Goal: Task Accomplishment & Management: Manage account settings

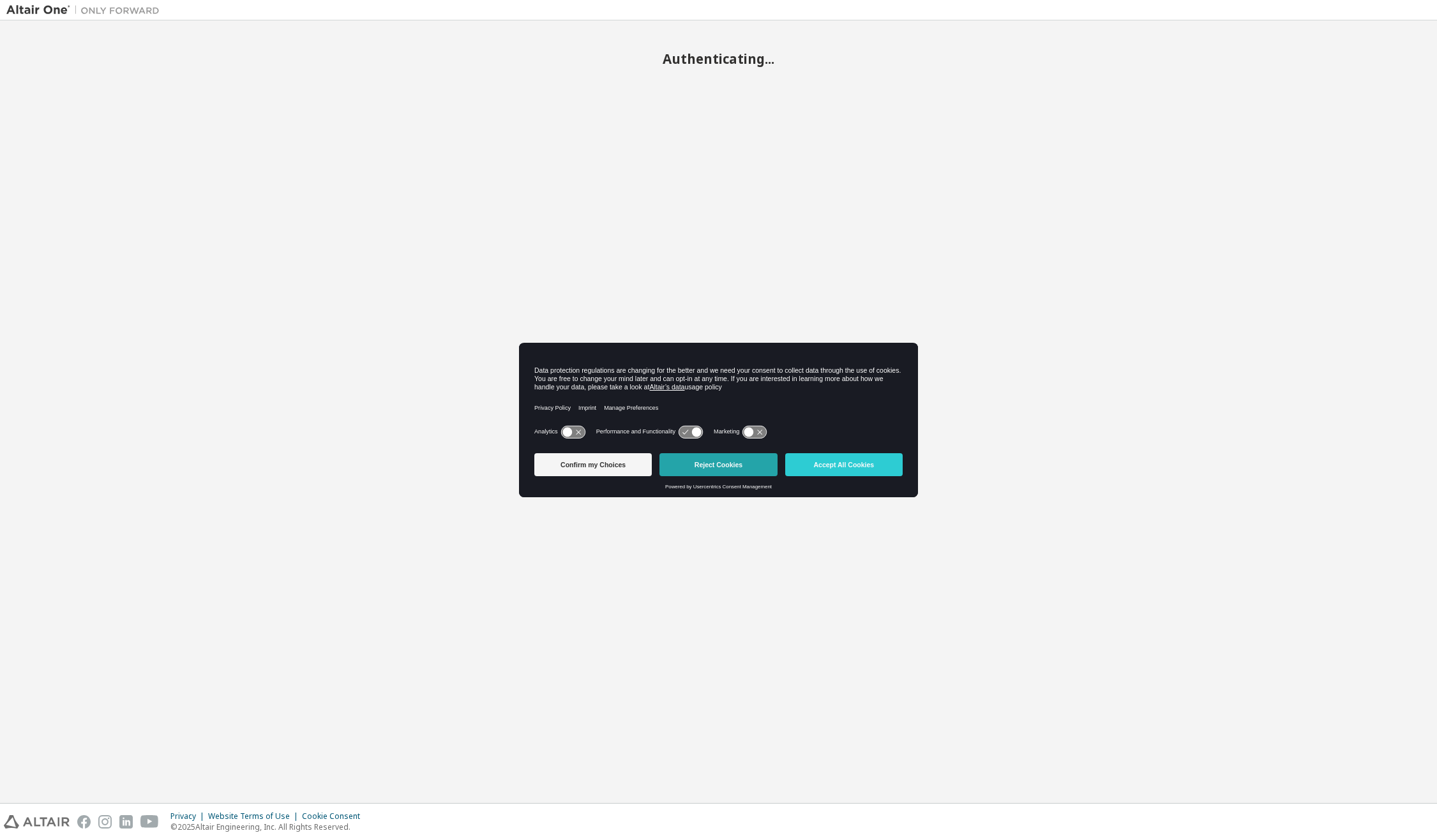
click at [740, 465] on button "Reject Cookies" at bounding box center [718, 464] width 117 height 23
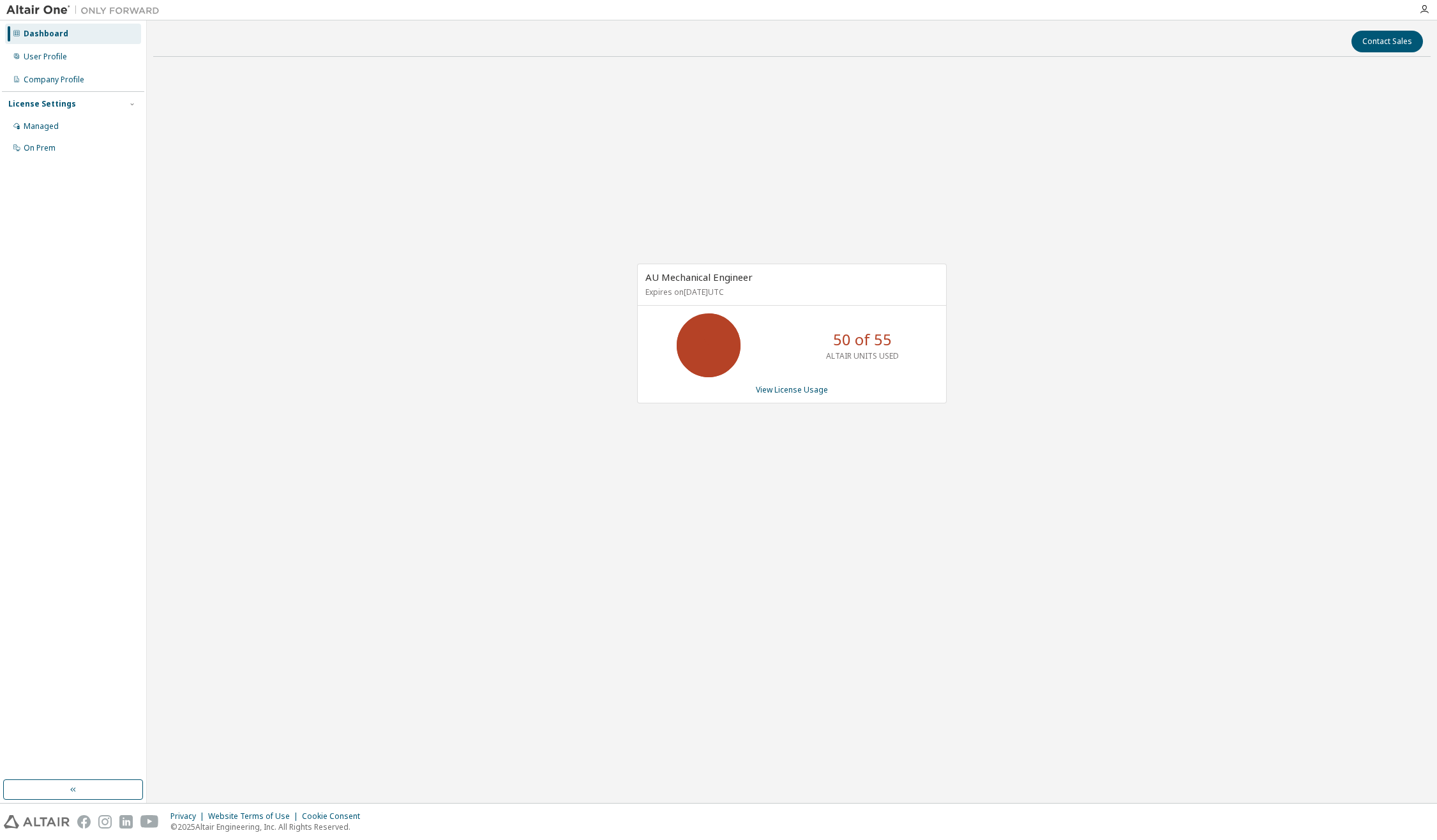
click at [499, 406] on div "AU Mechanical Engineer Expires on [DATE] UTC 50 of 55 ALTAIR UNITS USED View Li…" at bounding box center [791, 340] width 1277 height 546
click at [789, 389] on link "View License Usage" at bounding box center [792, 389] width 72 height 11
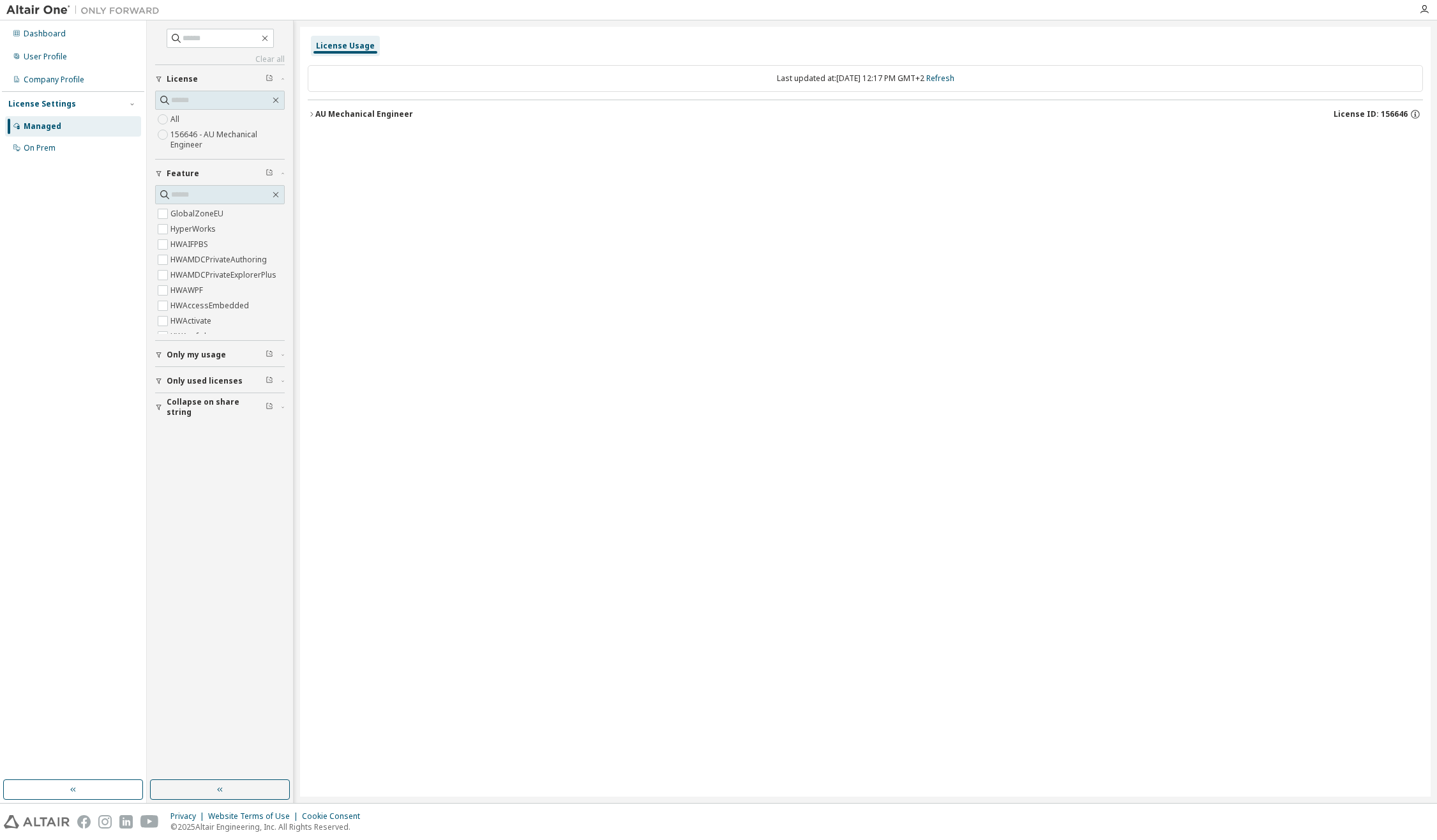
click at [310, 115] on icon "button" at bounding box center [311, 114] width 8 height 8
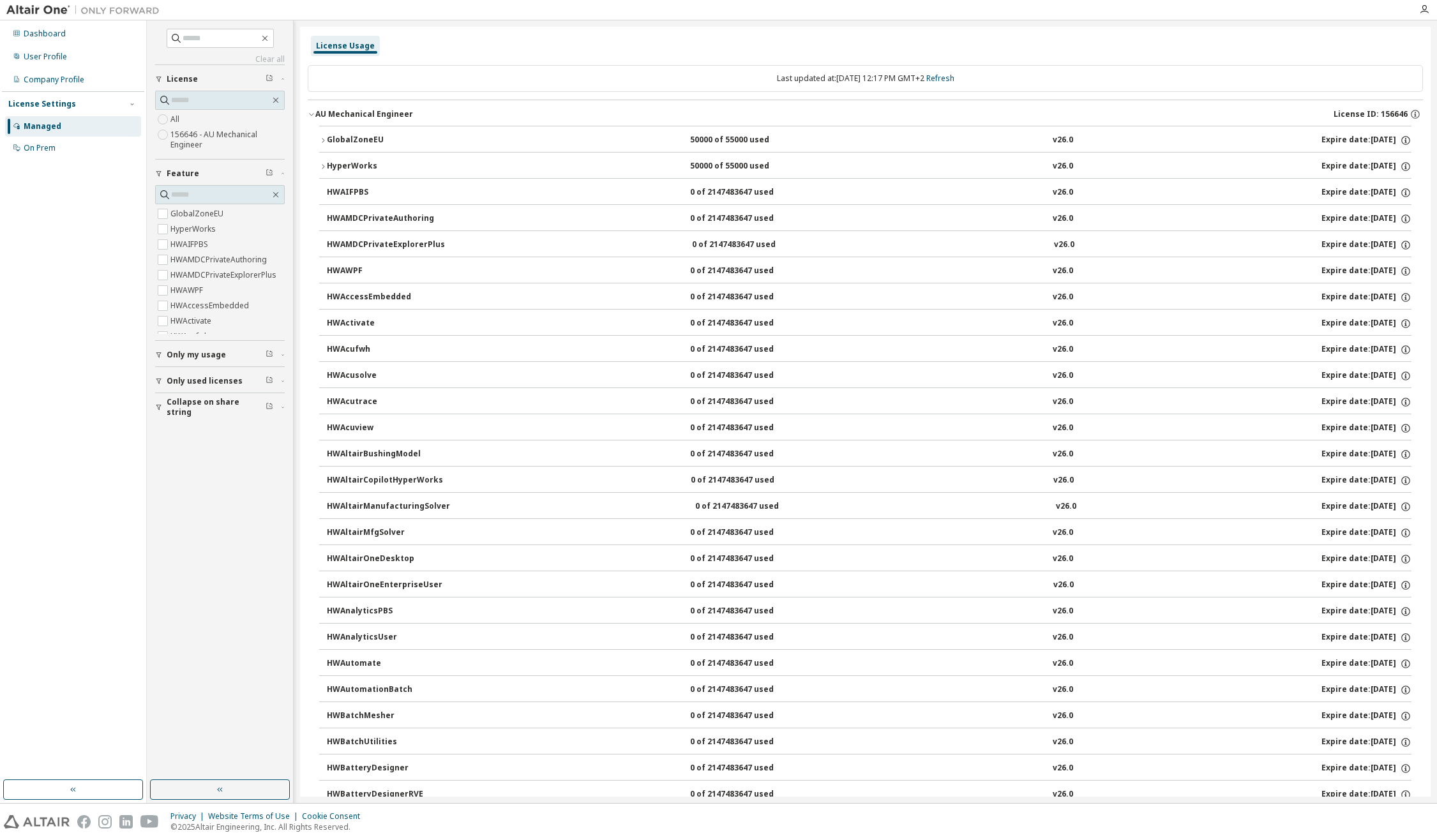
click at [328, 139] on div "GlobalZoneEU" at bounding box center [384, 139] width 115 height 11
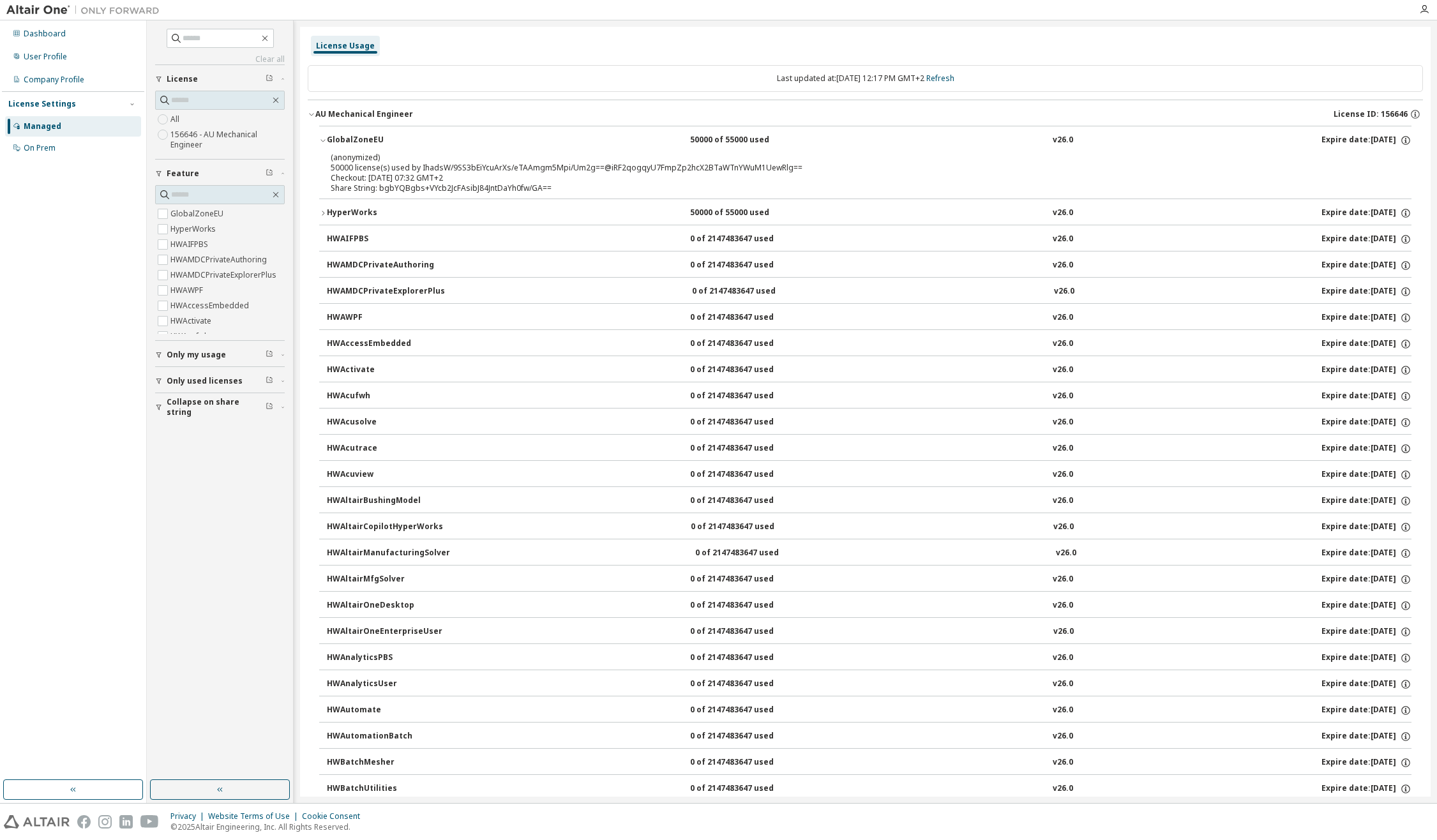
click at [328, 139] on div "GlobalZoneEU" at bounding box center [384, 139] width 115 height 11
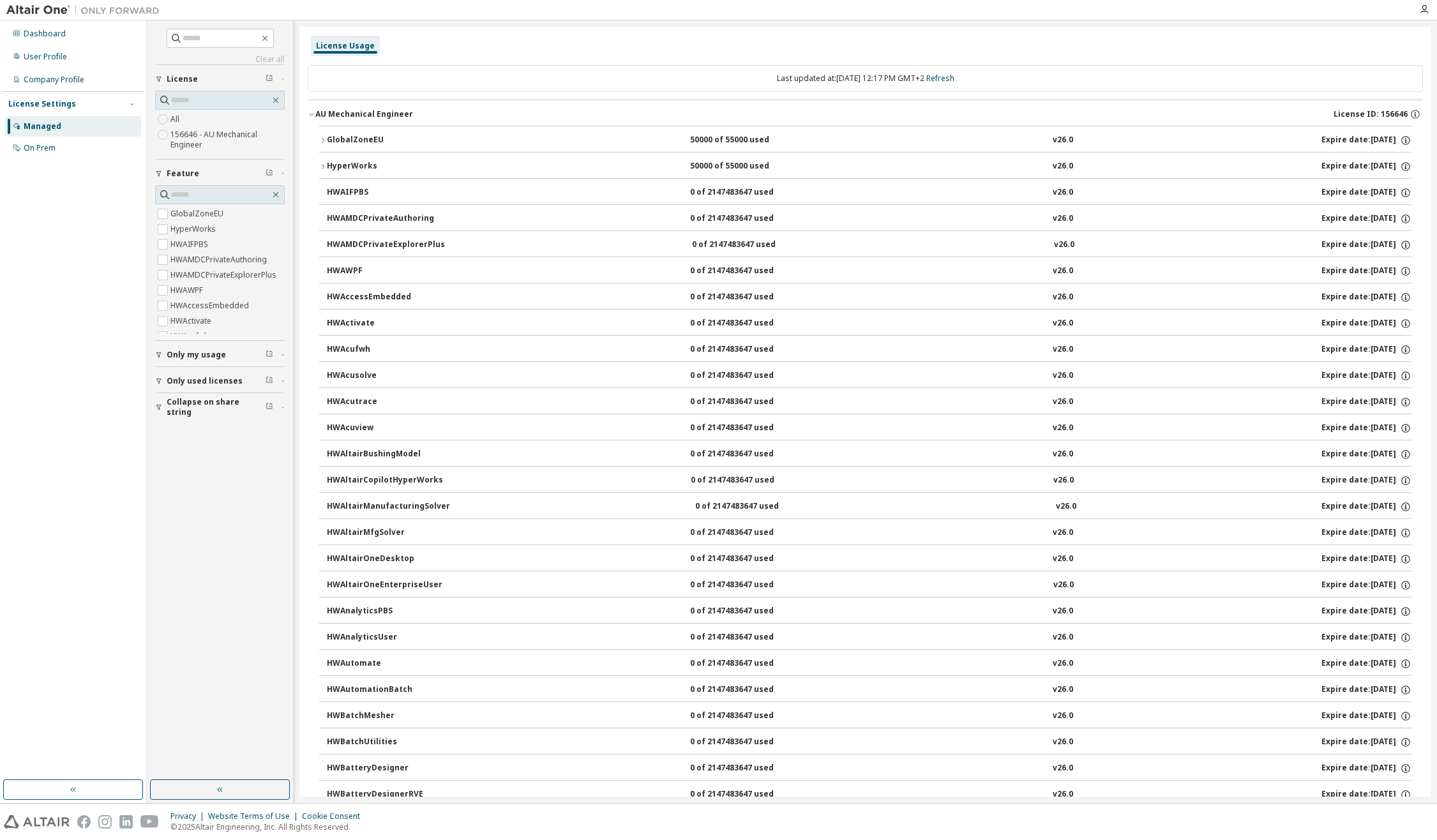
click at [190, 133] on label "156646 - AU Mechanical Engineer" at bounding box center [228, 140] width 115 height 26
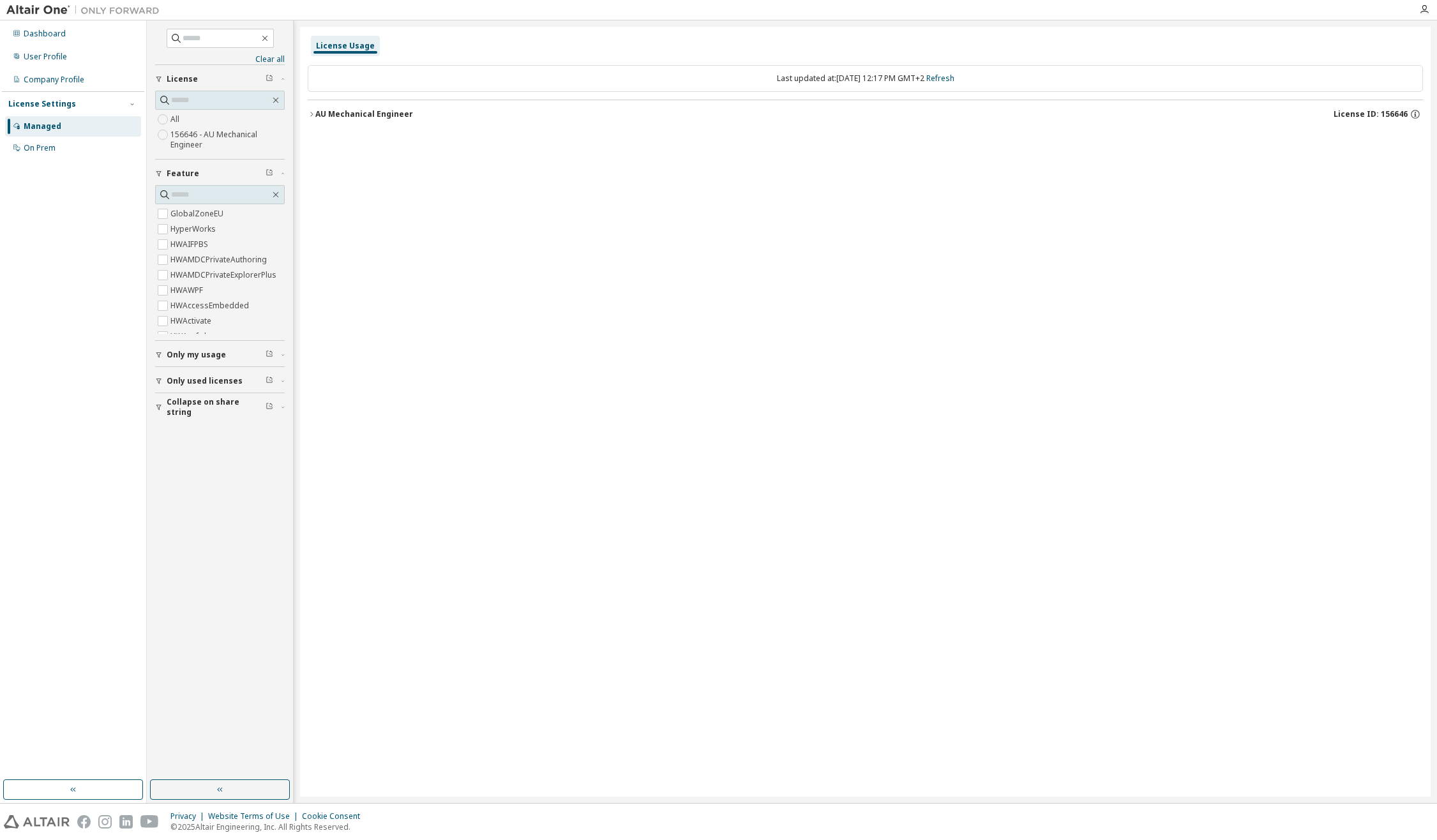
click at [346, 115] on div "AU Mechanical Engineer" at bounding box center [364, 115] width 98 height 10
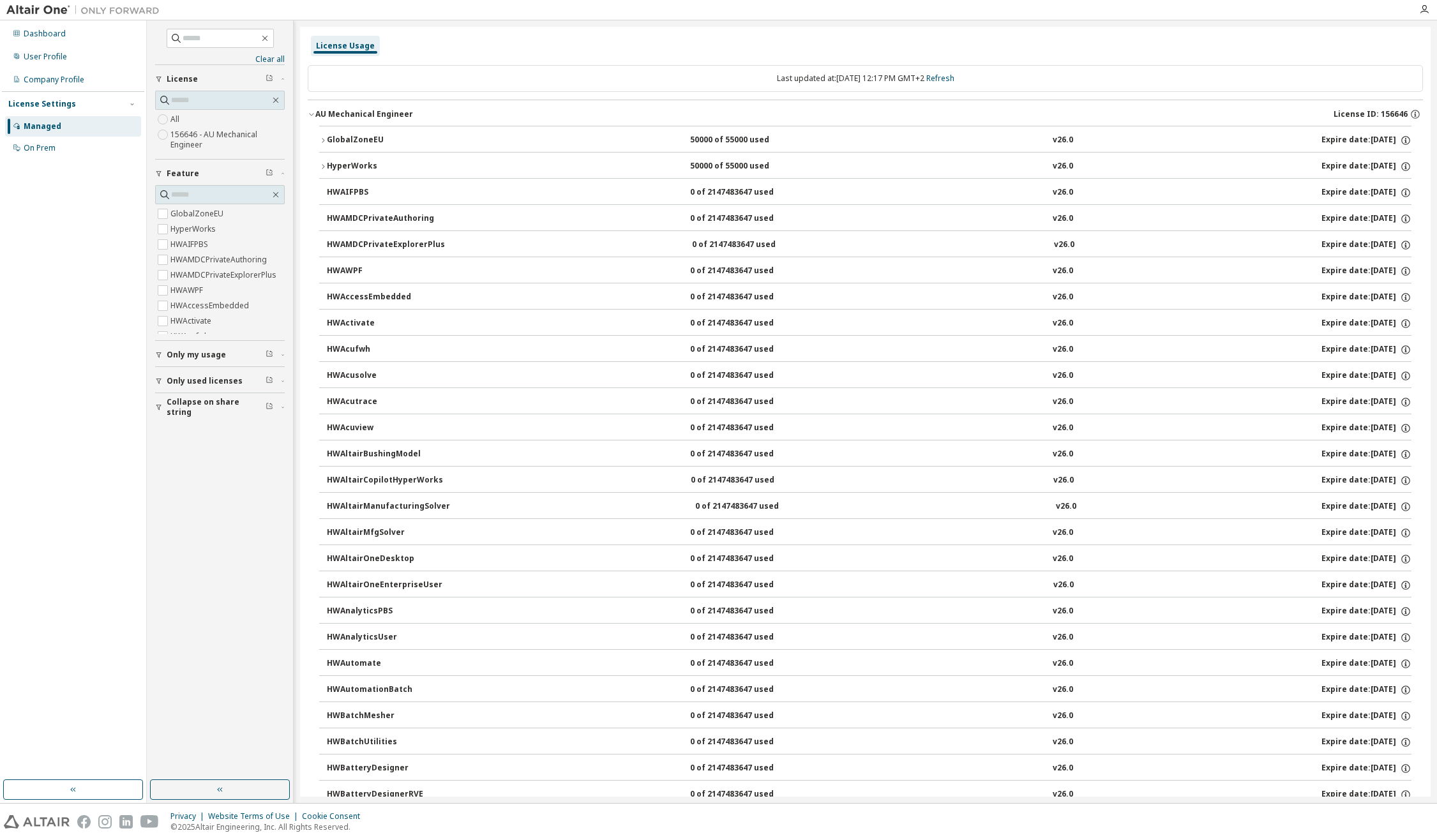
click at [85, 126] on div "Managed" at bounding box center [73, 127] width 136 height 21
click at [103, 48] on div "User Profile" at bounding box center [73, 56] width 136 height 21
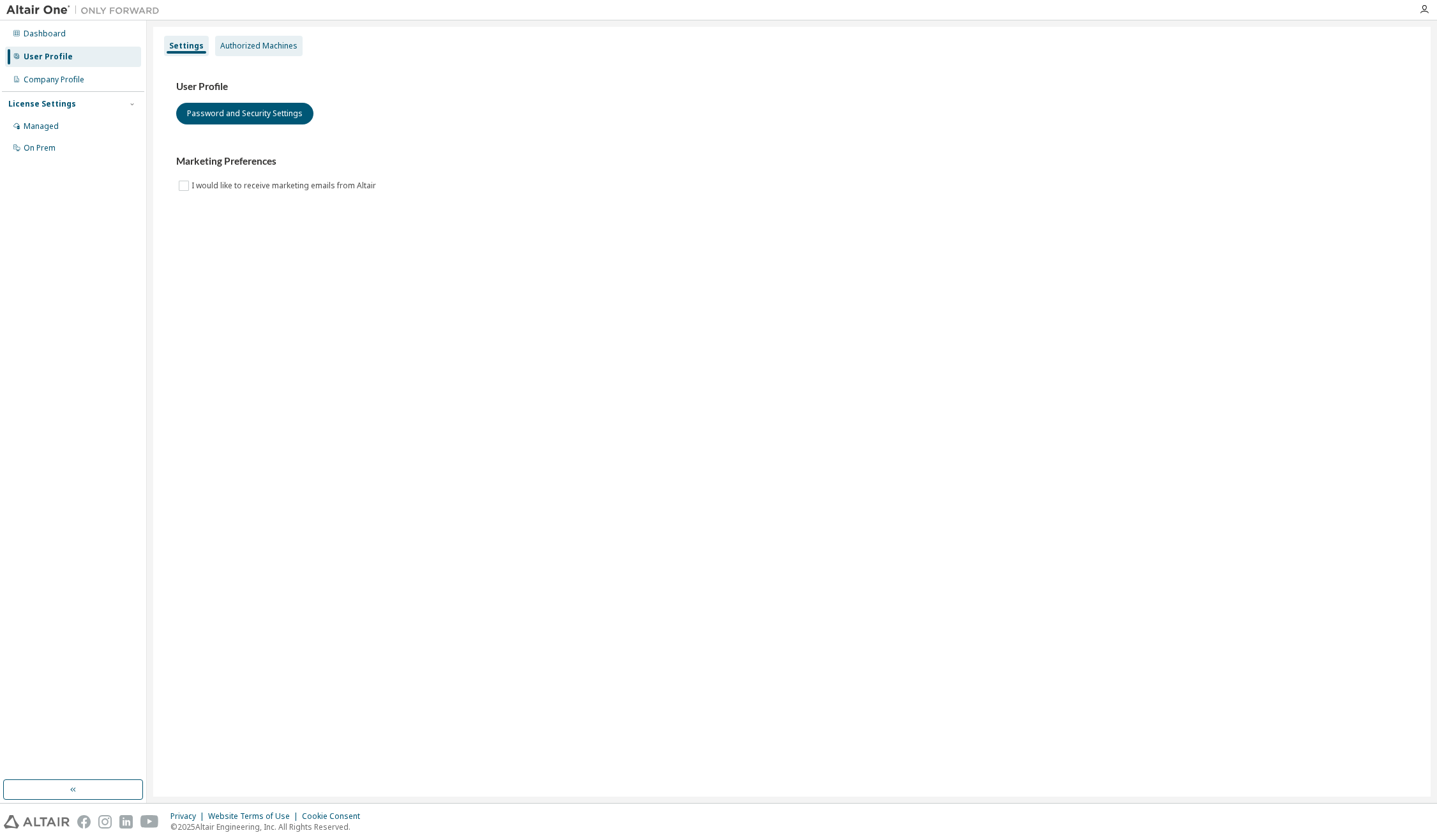
click at [258, 44] on div "Authorized Machines" at bounding box center [258, 46] width 77 height 10
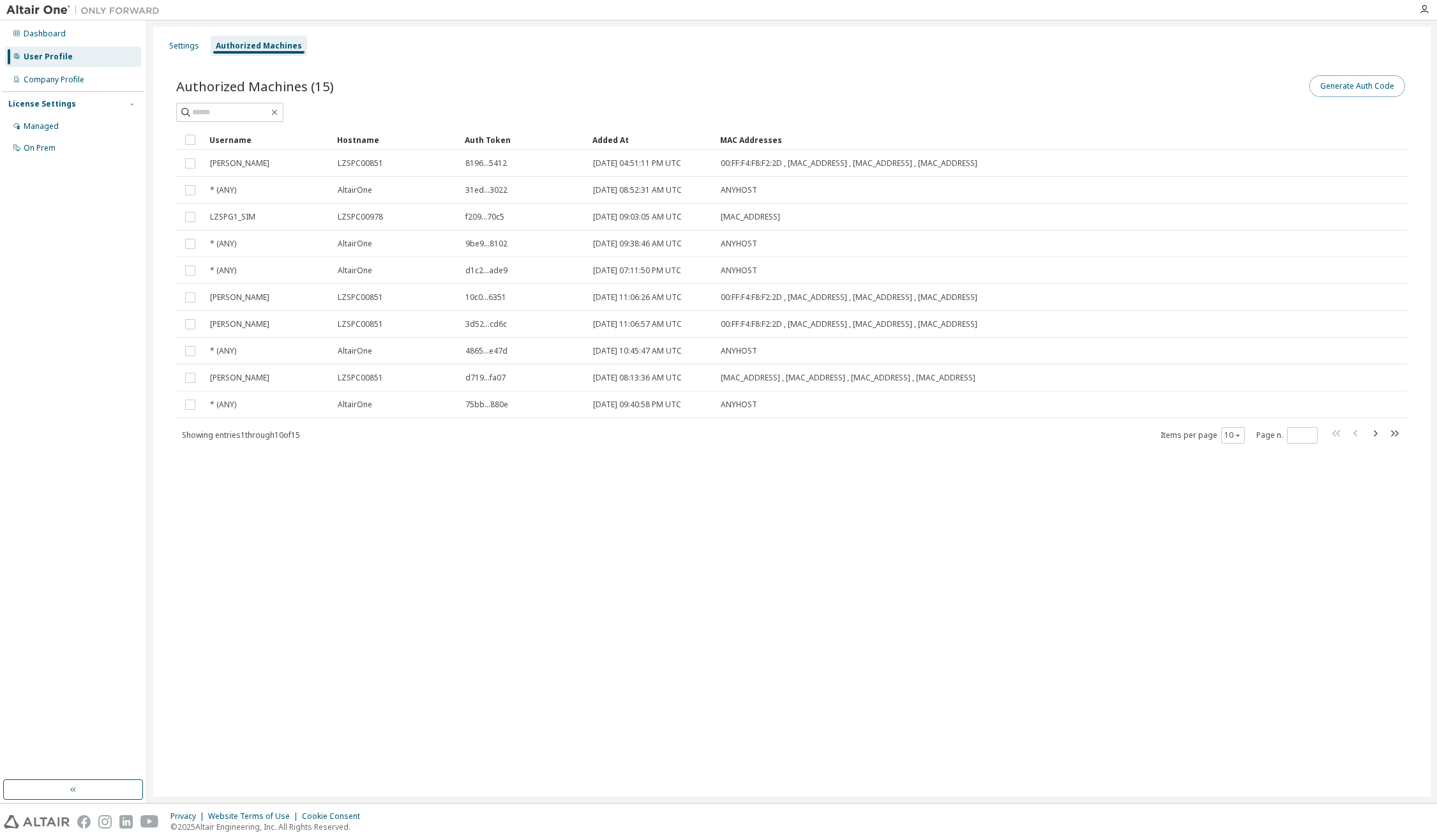
click at [1387, 80] on button "Generate Auth Code" at bounding box center [1357, 86] width 96 height 21
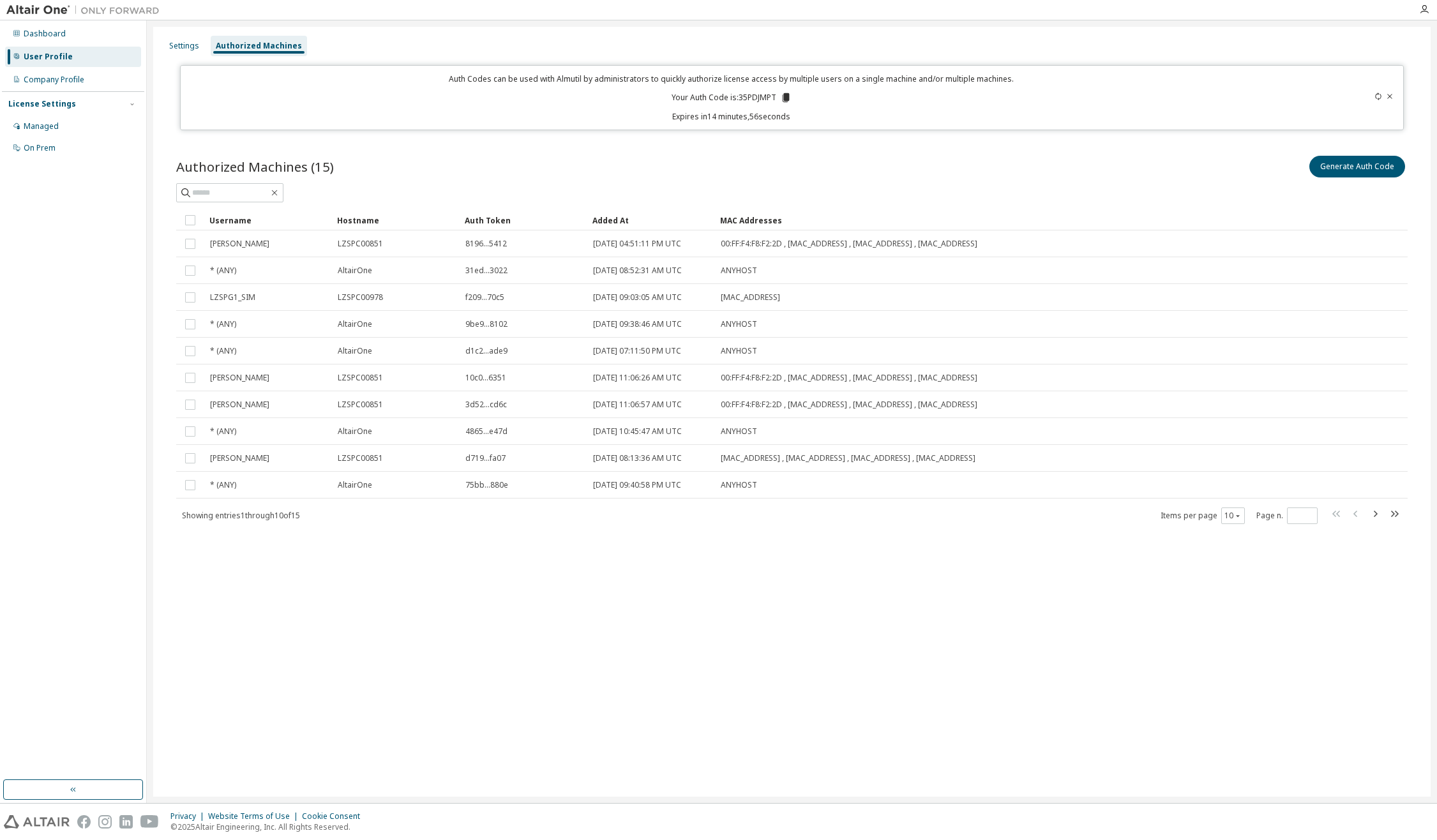
click at [766, 97] on p "Your Auth Code is: 35PDJMPT" at bounding box center [731, 97] width 120 height 11
copy p "35PDJMPT"
click at [673, 575] on div "Settings Authorized Machines Auth Codes can be used with Almutil by administrat…" at bounding box center [791, 411] width 1277 height 770
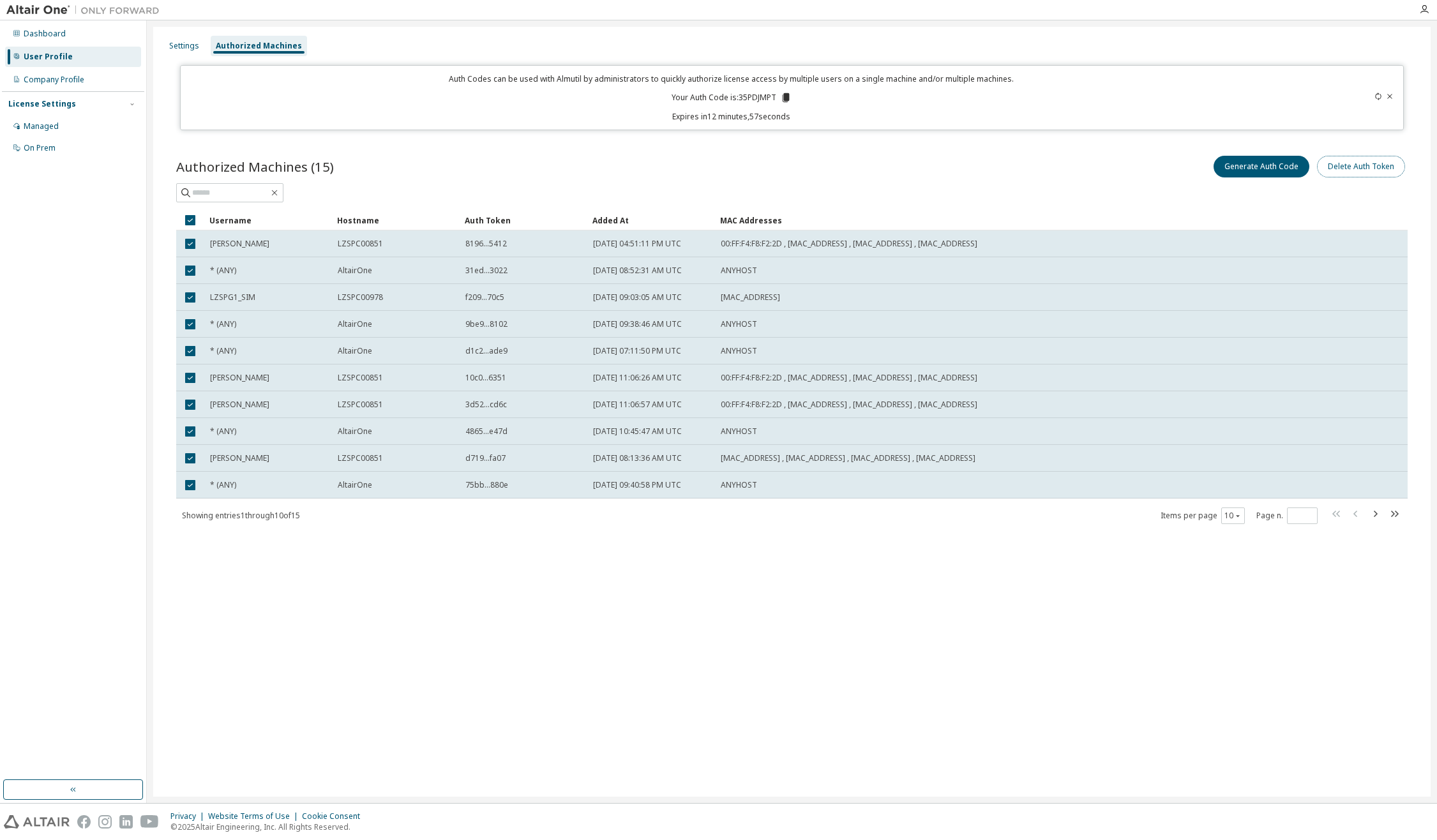
click at [1380, 170] on button "Delete Auth Token" at bounding box center [1361, 166] width 88 height 21
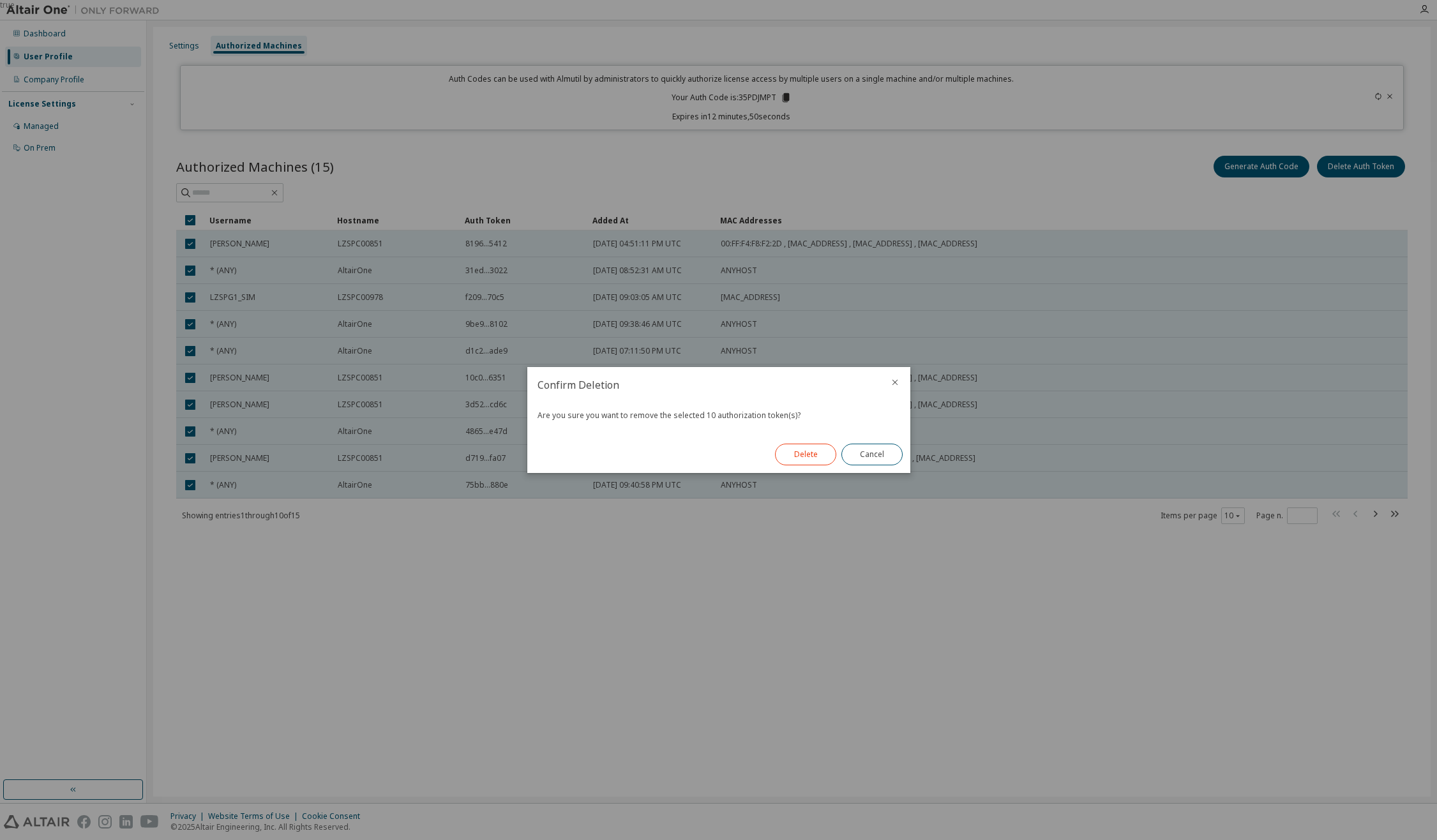
click at [817, 453] on button "Delete" at bounding box center [806, 454] width 62 height 21
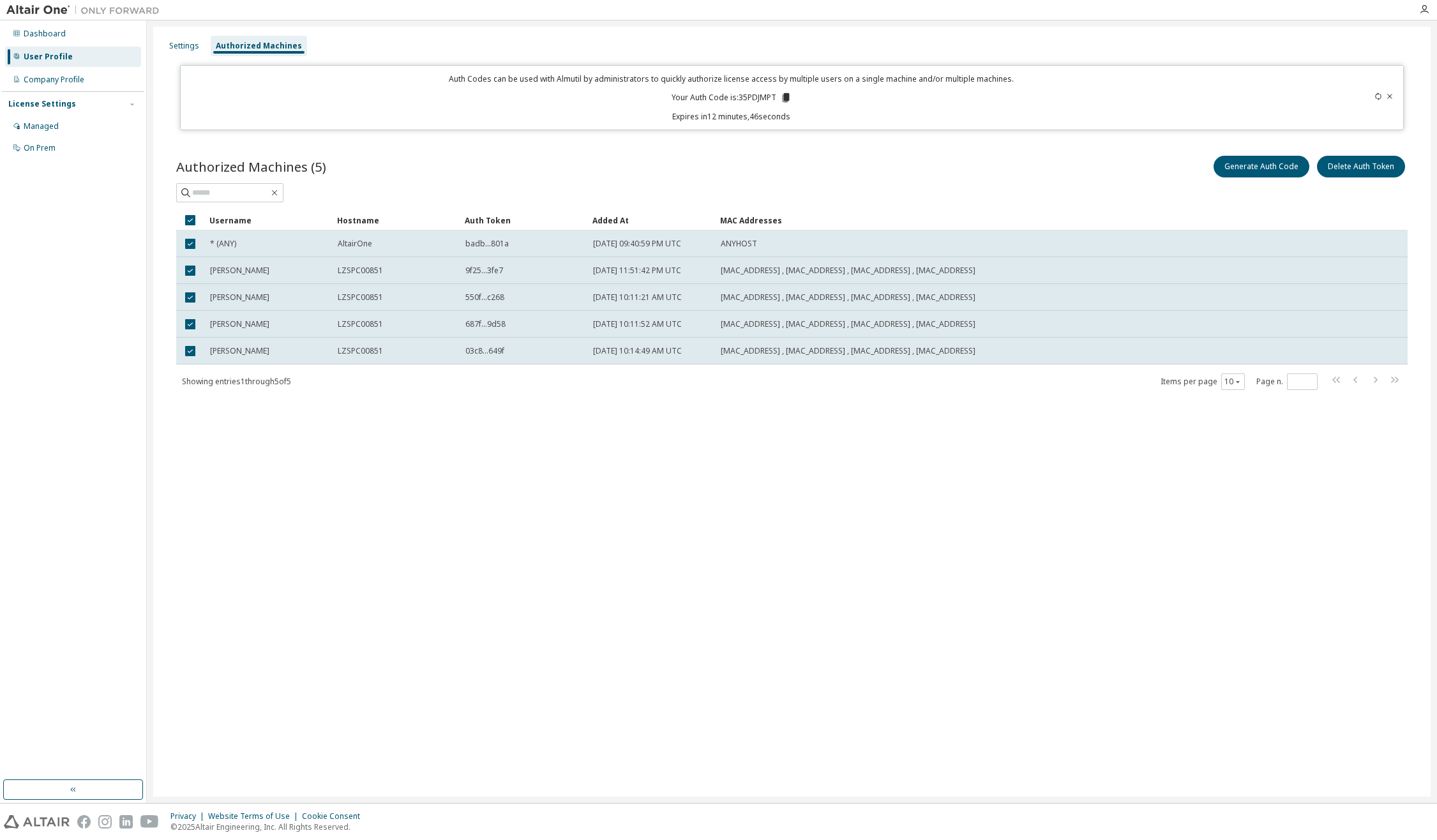
click at [861, 547] on div "Settings Authorized Machines Auth Codes can be used with Almutil by administrat…" at bounding box center [791, 411] width 1277 height 770
click at [1347, 172] on button "Delete Auth Token" at bounding box center [1361, 166] width 88 height 21
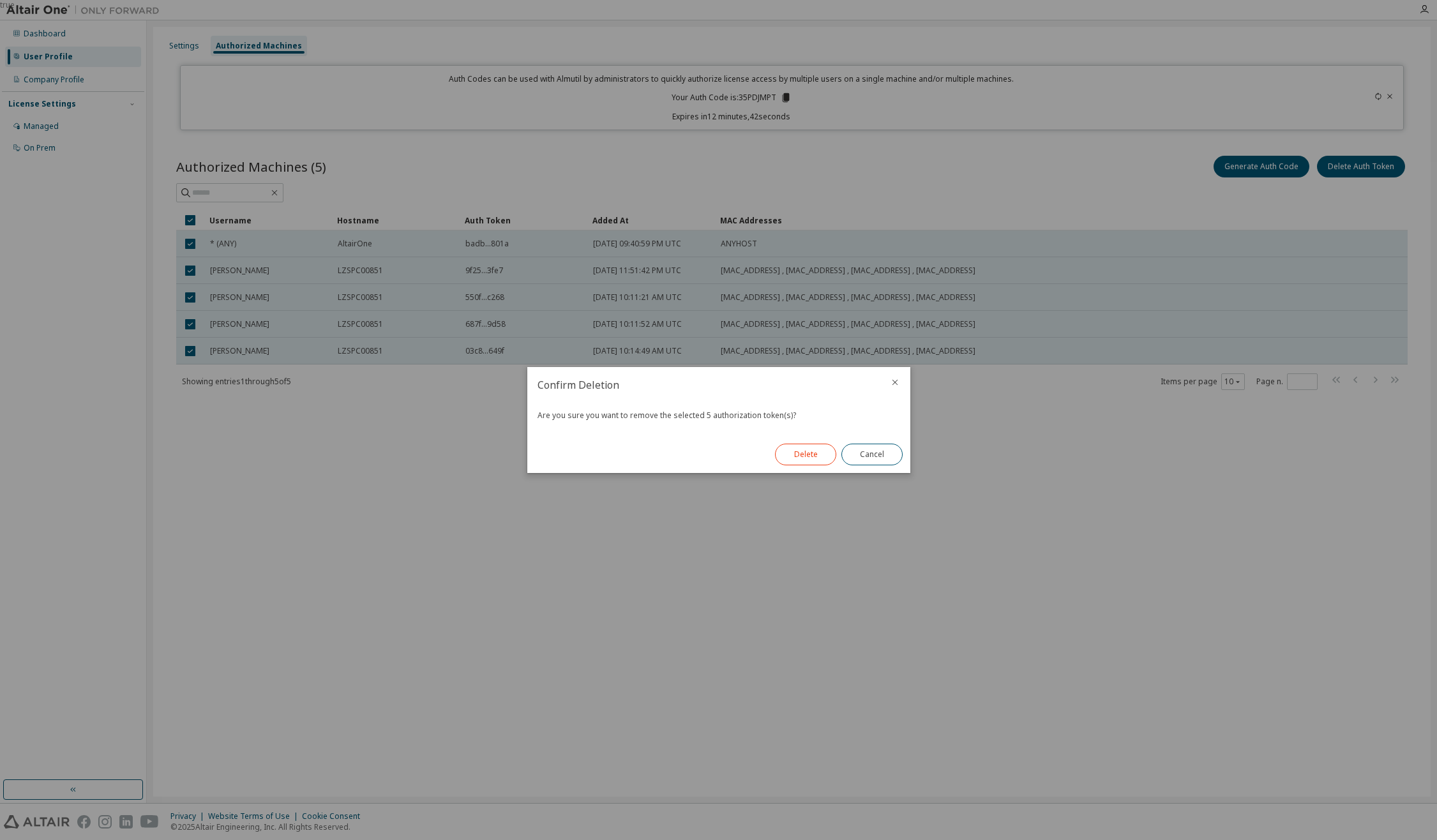
click at [799, 454] on button "Delete" at bounding box center [806, 454] width 62 height 21
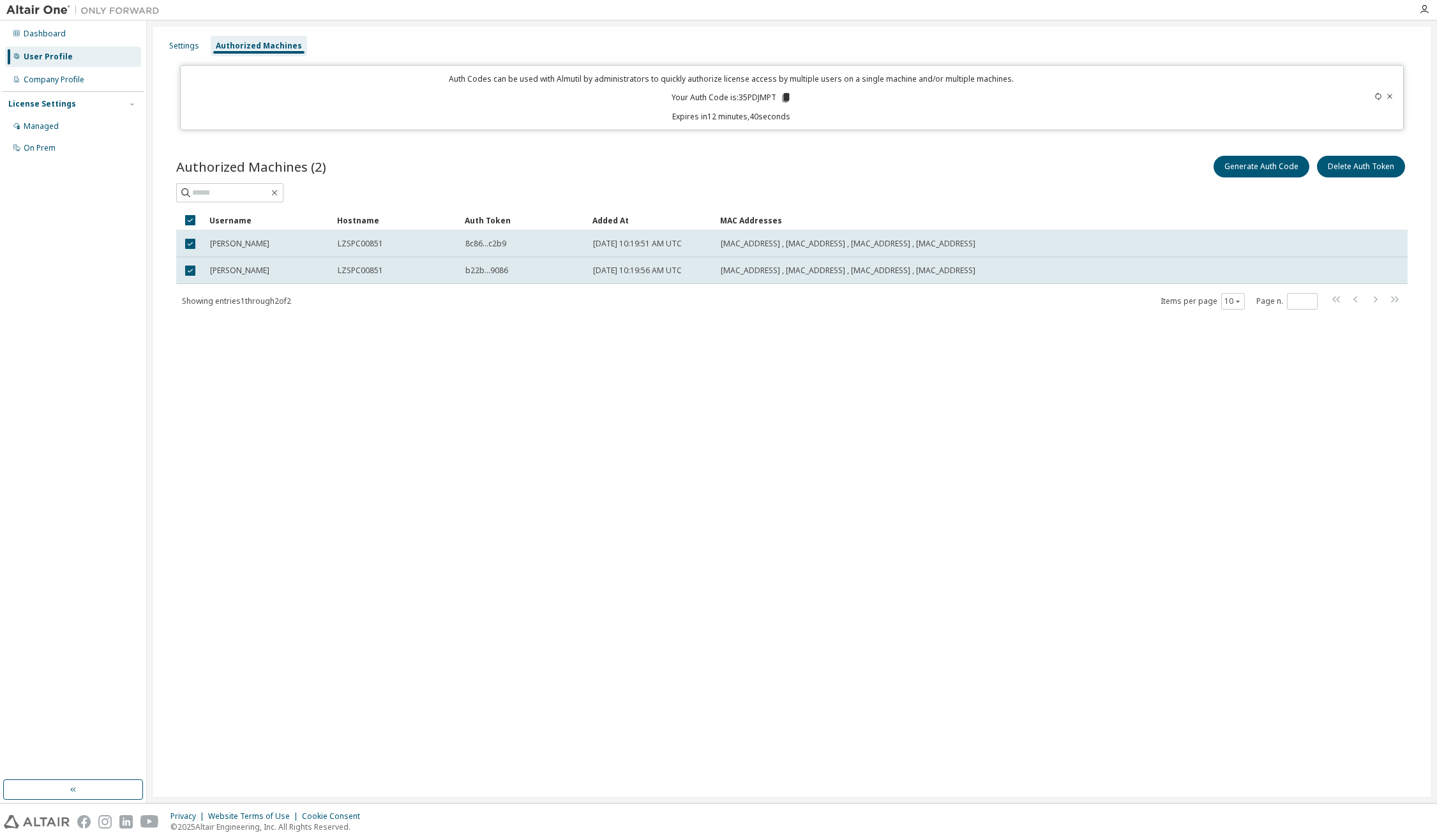
click at [781, 498] on div "Settings Authorized Machines Auth Codes can be used with Almutil by administrat…" at bounding box center [791, 411] width 1277 height 770
click at [1368, 152] on div "Authorized Machines (2) Generate Auth Code Delete Auth Token Clear Load Save Sa…" at bounding box center [791, 240] width 1262 height 205
click at [1373, 165] on button "Delete Auth Token" at bounding box center [1361, 166] width 88 height 21
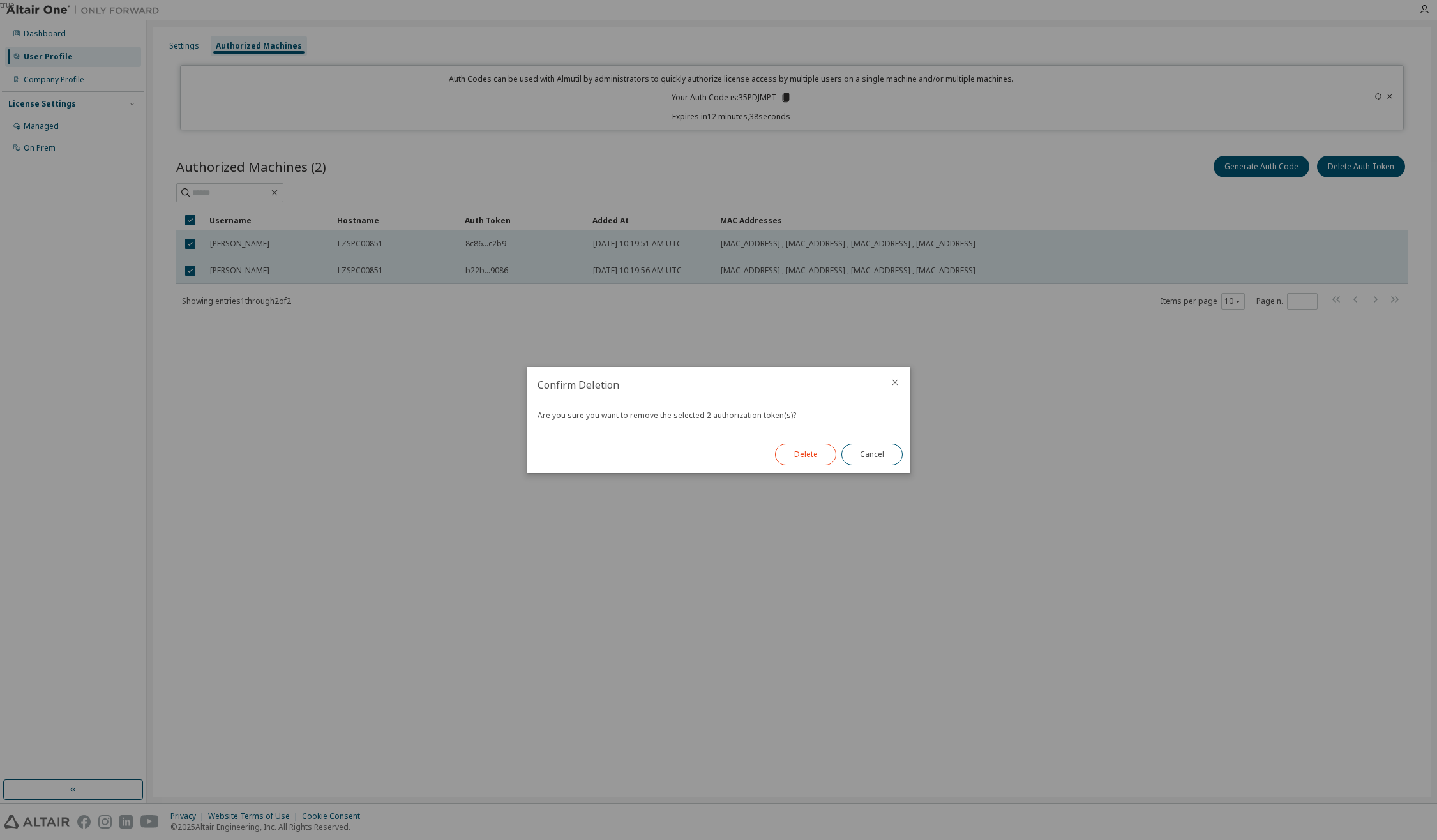
click at [804, 452] on button "Delete" at bounding box center [806, 454] width 62 height 21
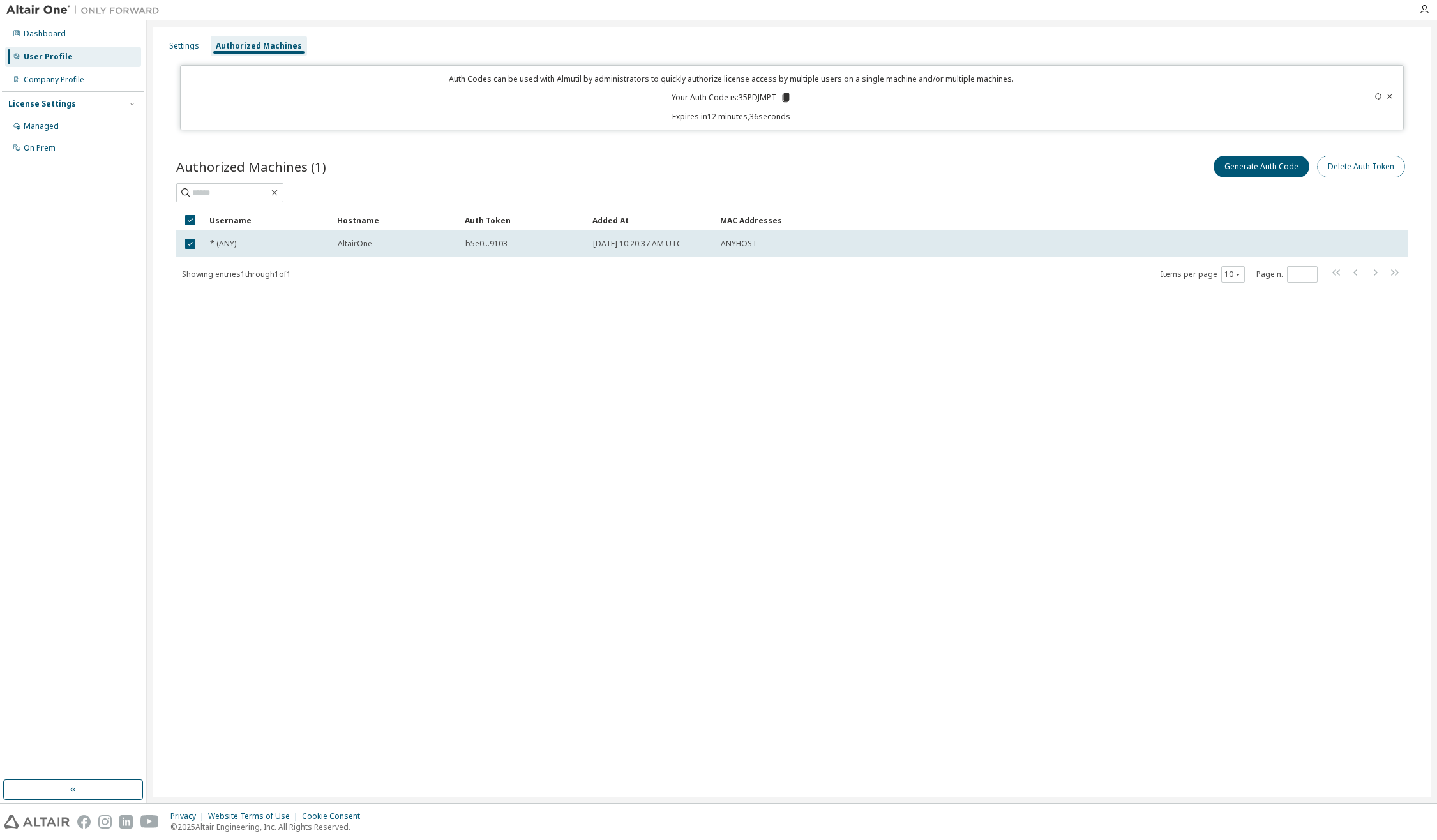
click at [1359, 168] on button "Delete Auth Token" at bounding box center [1361, 166] width 88 height 21
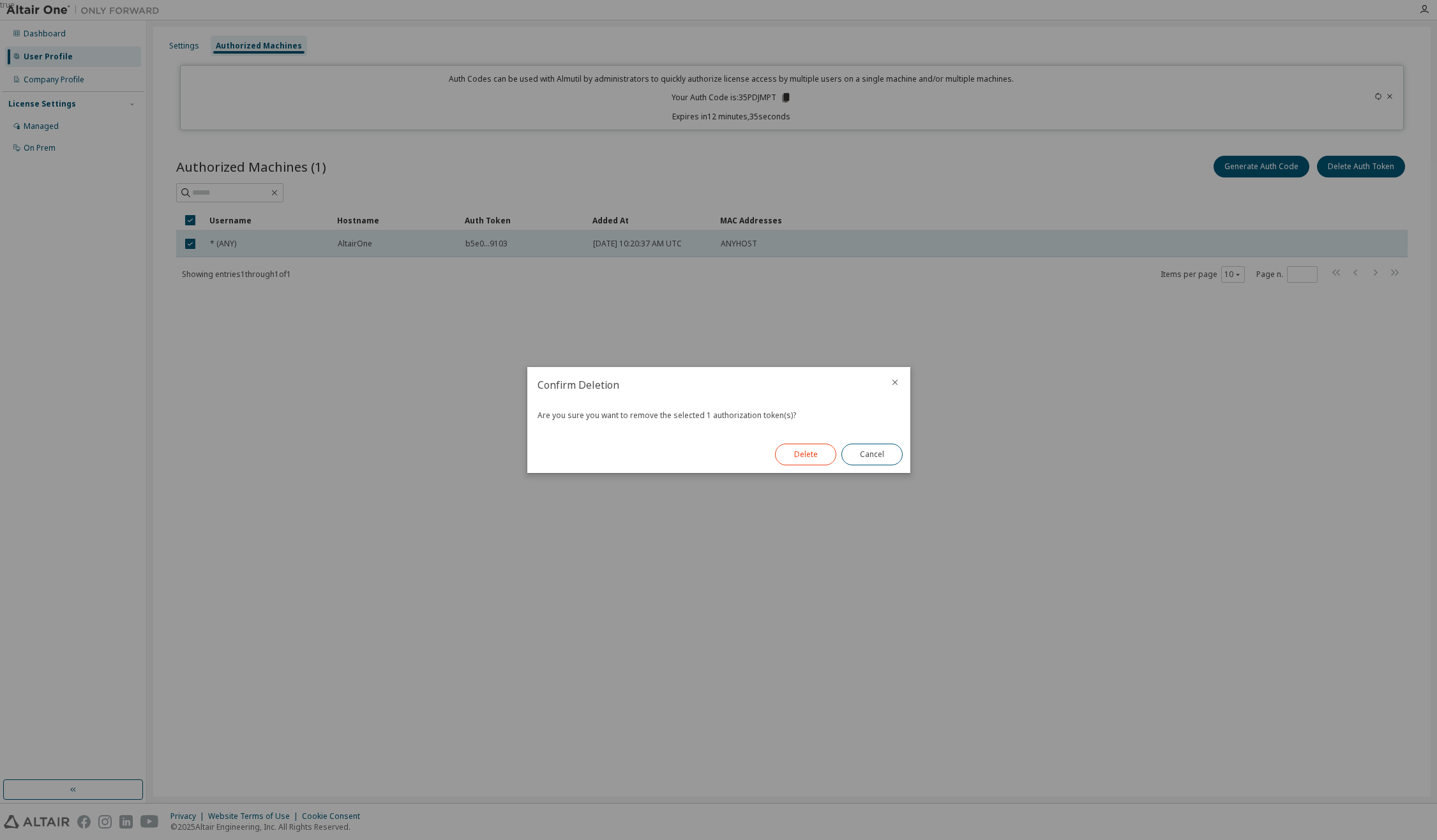
click at [794, 457] on button "Delete" at bounding box center [806, 454] width 62 height 21
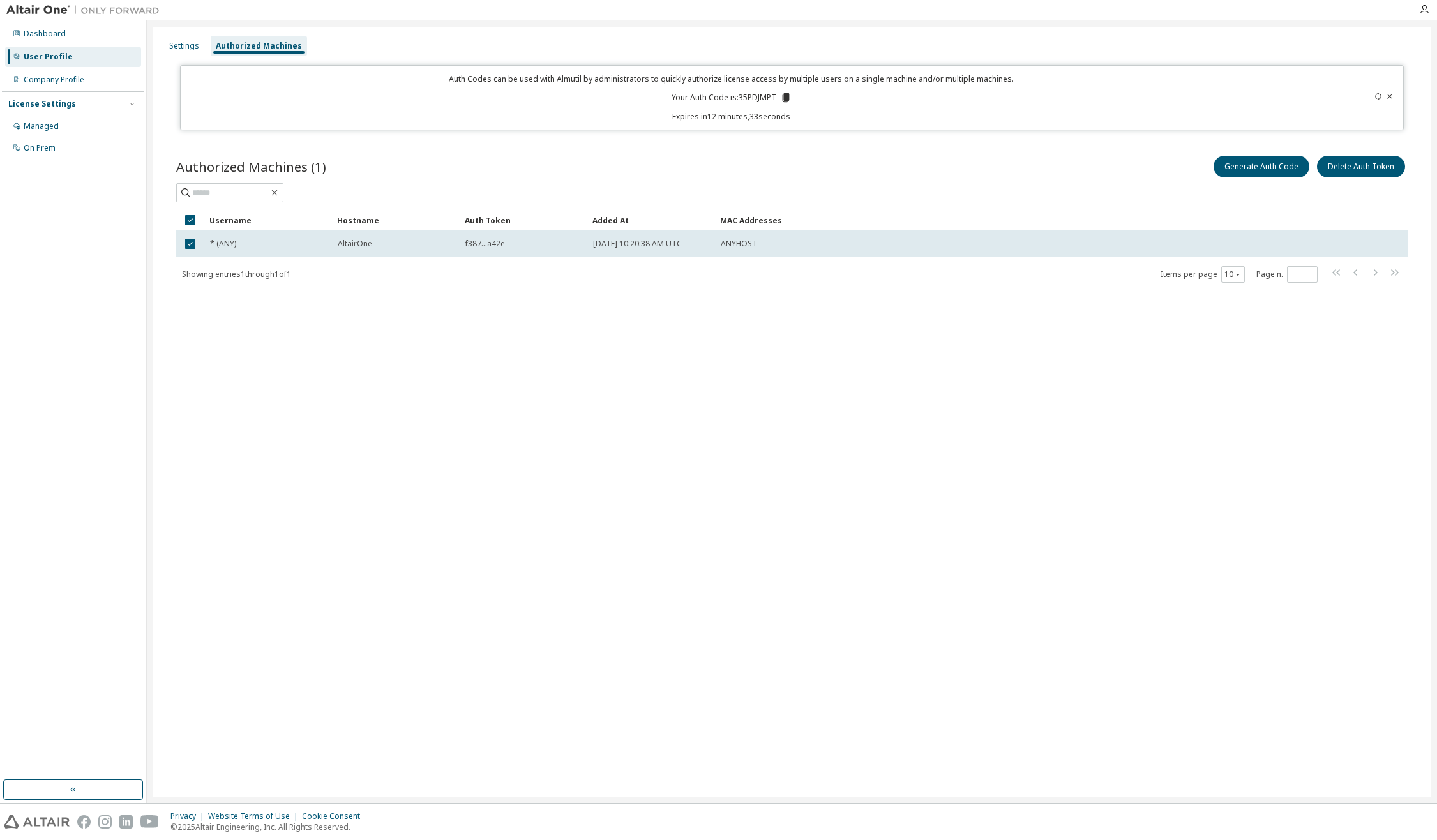
click at [585, 345] on div "Settings Authorized Machines Auth Codes can be used with Almutil by administrat…" at bounding box center [791, 411] width 1277 height 770
click at [898, 173] on div "Generate Auth Code Delete Auth Token" at bounding box center [1100, 166] width 616 height 27
drag, startPoint x: 774, startPoint y: 393, endPoint x: 678, endPoint y: 382, distance: 96.6
click at [773, 393] on div "Settings Authorized Machines Auth Codes can be used with Almutil by administrat…" at bounding box center [791, 411] width 1277 height 770
click at [80, 72] on div "Company Profile" at bounding box center [73, 80] width 136 height 21
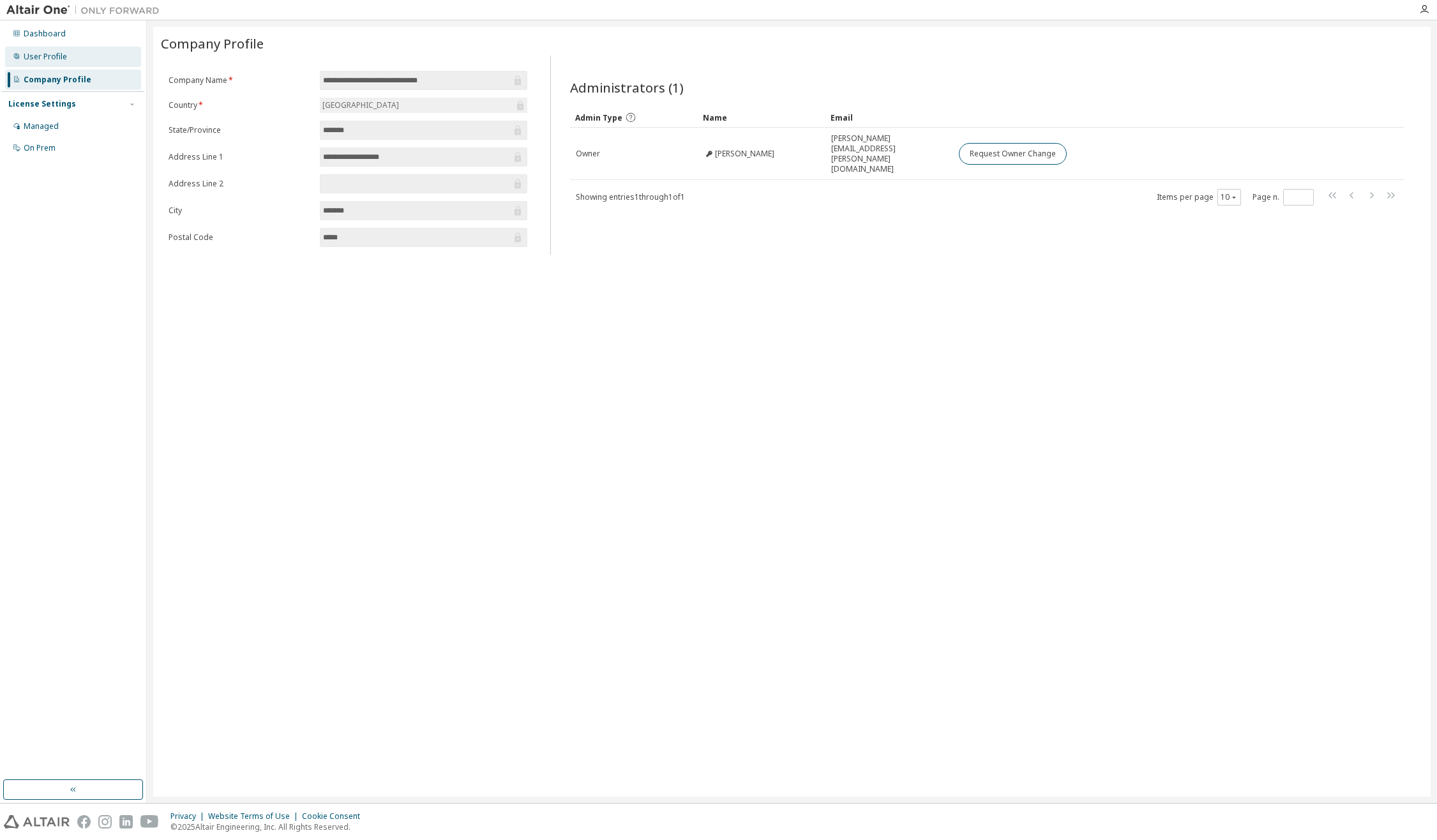
click at [72, 57] on div "User Profile" at bounding box center [73, 56] width 136 height 21
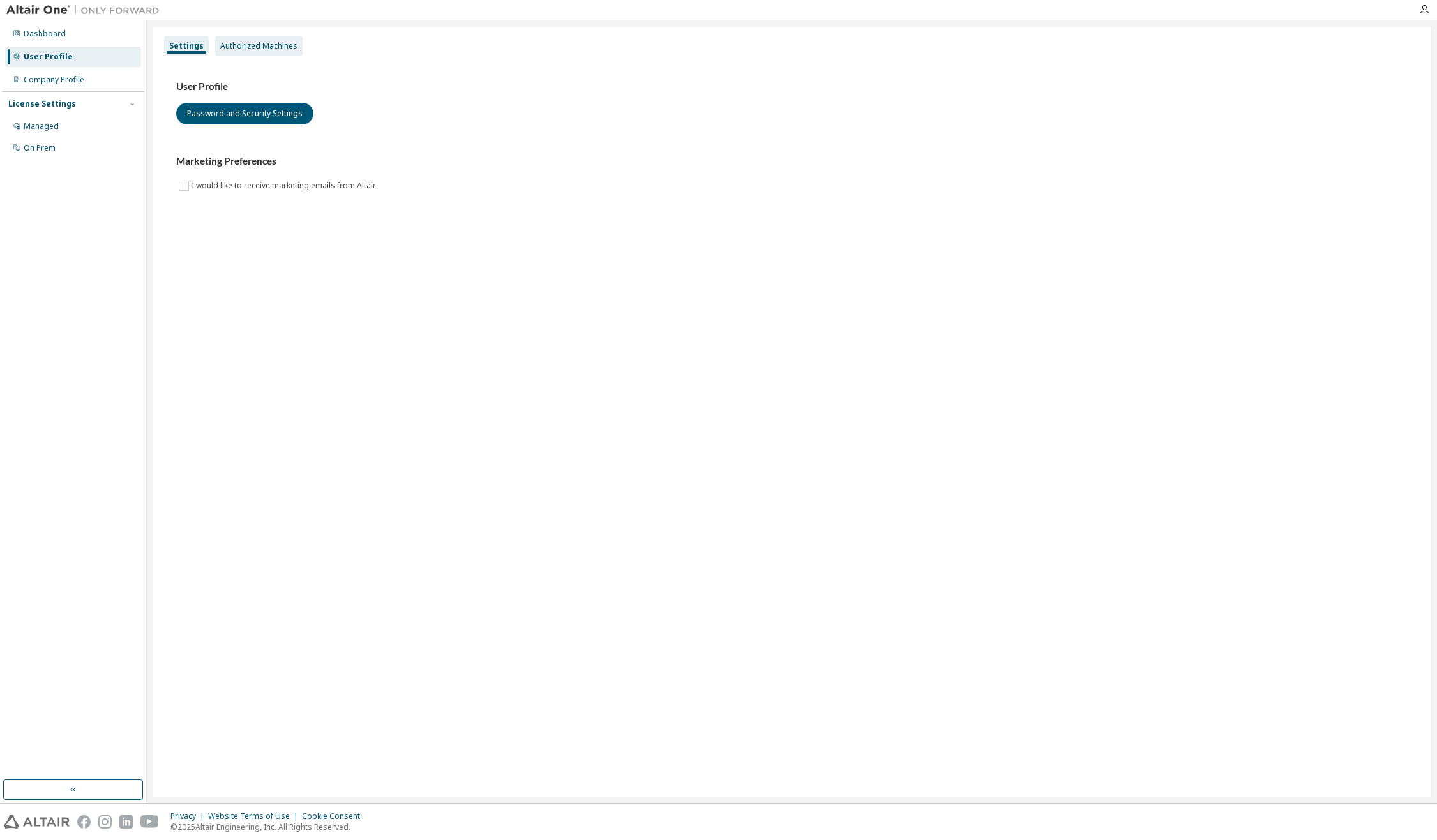
click at [273, 50] on div "Authorized Machines" at bounding box center [258, 46] width 77 height 10
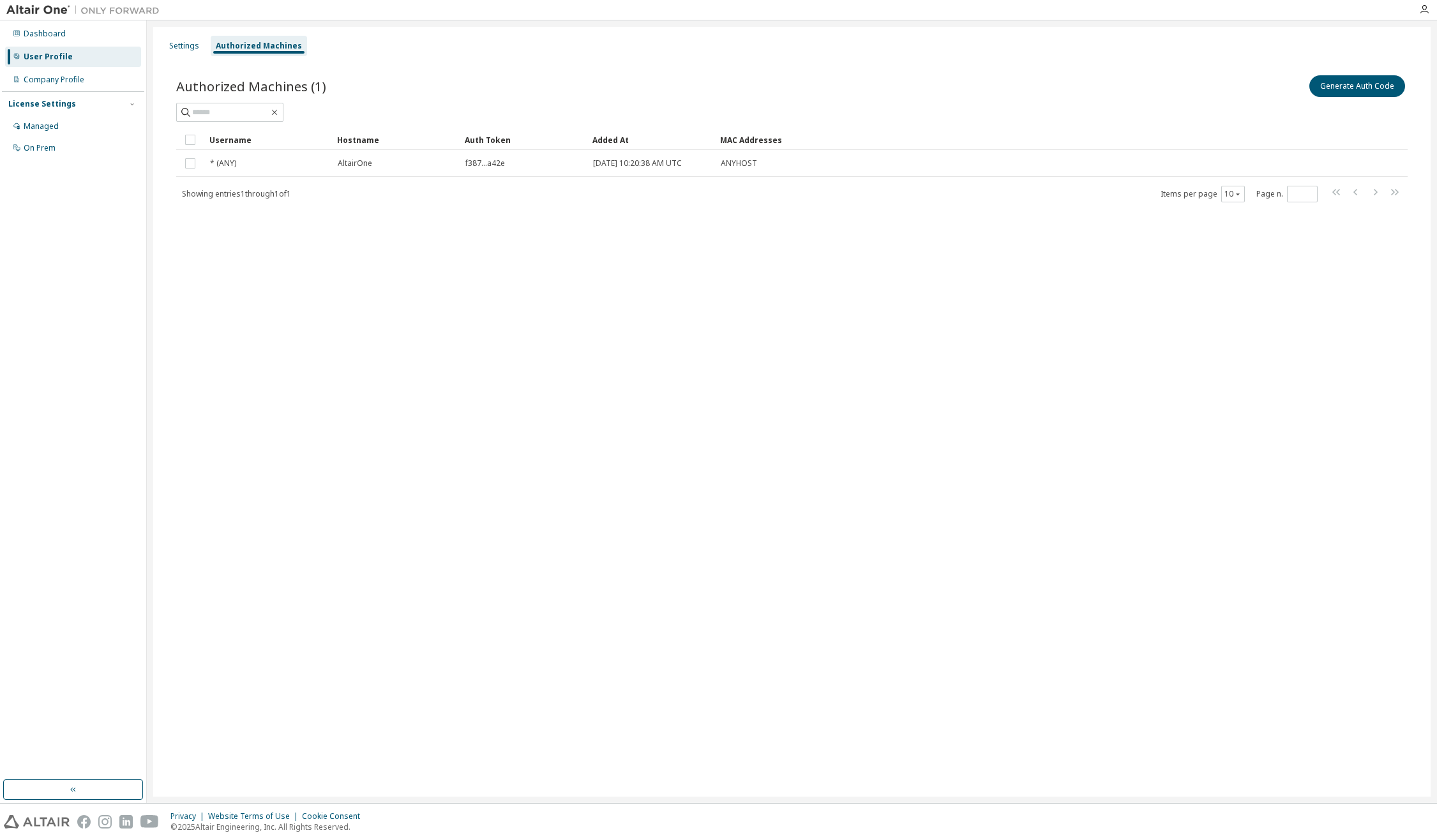
click at [722, 316] on div "Settings Authorized Machines Authorized Machines (1) Generate Auth Code Clear L…" at bounding box center [791, 411] width 1277 height 770
click at [881, 339] on div "Settings Authorized Machines Authorized Machines (1) Generate Auth Code Clear L…" at bounding box center [791, 411] width 1277 height 770
click at [523, 257] on div "Settings Authorized Machines Authorized Machines (1) Generate Auth Code Clear L…" at bounding box center [791, 411] width 1277 height 770
click at [931, 339] on div "Settings Authorized Machines Authorized Machines (1) Generate Auth Code Clear L…" at bounding box center [791, 411] width 1277 height 770
drag, startPoint x: 1069, startPoint y: 371, endPoint x: 763, endPoint y: 313, distance: 311.4
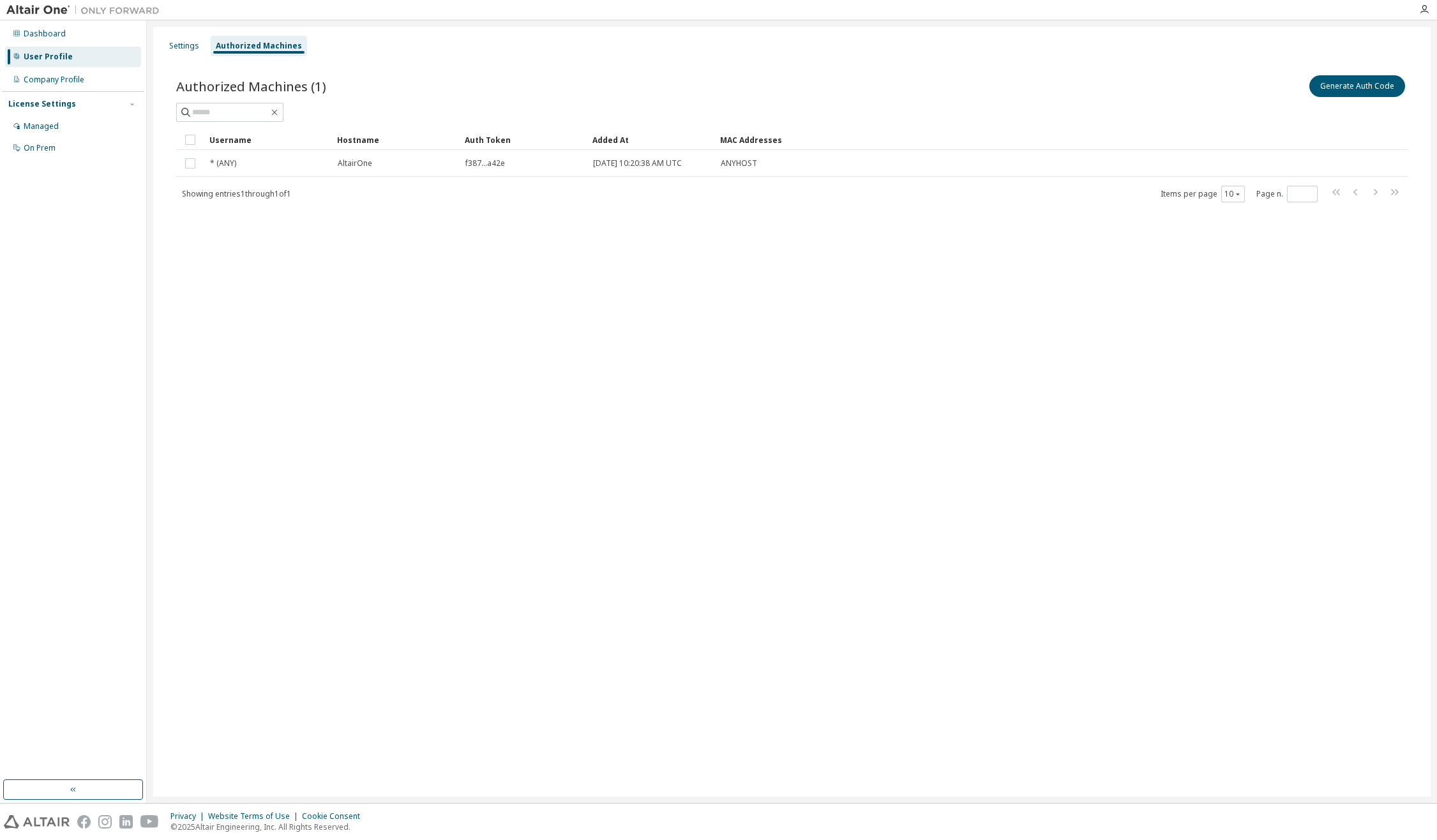
click at [1015, 366] on div "Settings Authorized Machines Authorized Machines (1) Generate Auth Code Clear L…" at bounding box center [791, 411] width 1277 height 770
click at [49, 129] on div "Managed" at bounding box center [41, 127] width 35 height 10
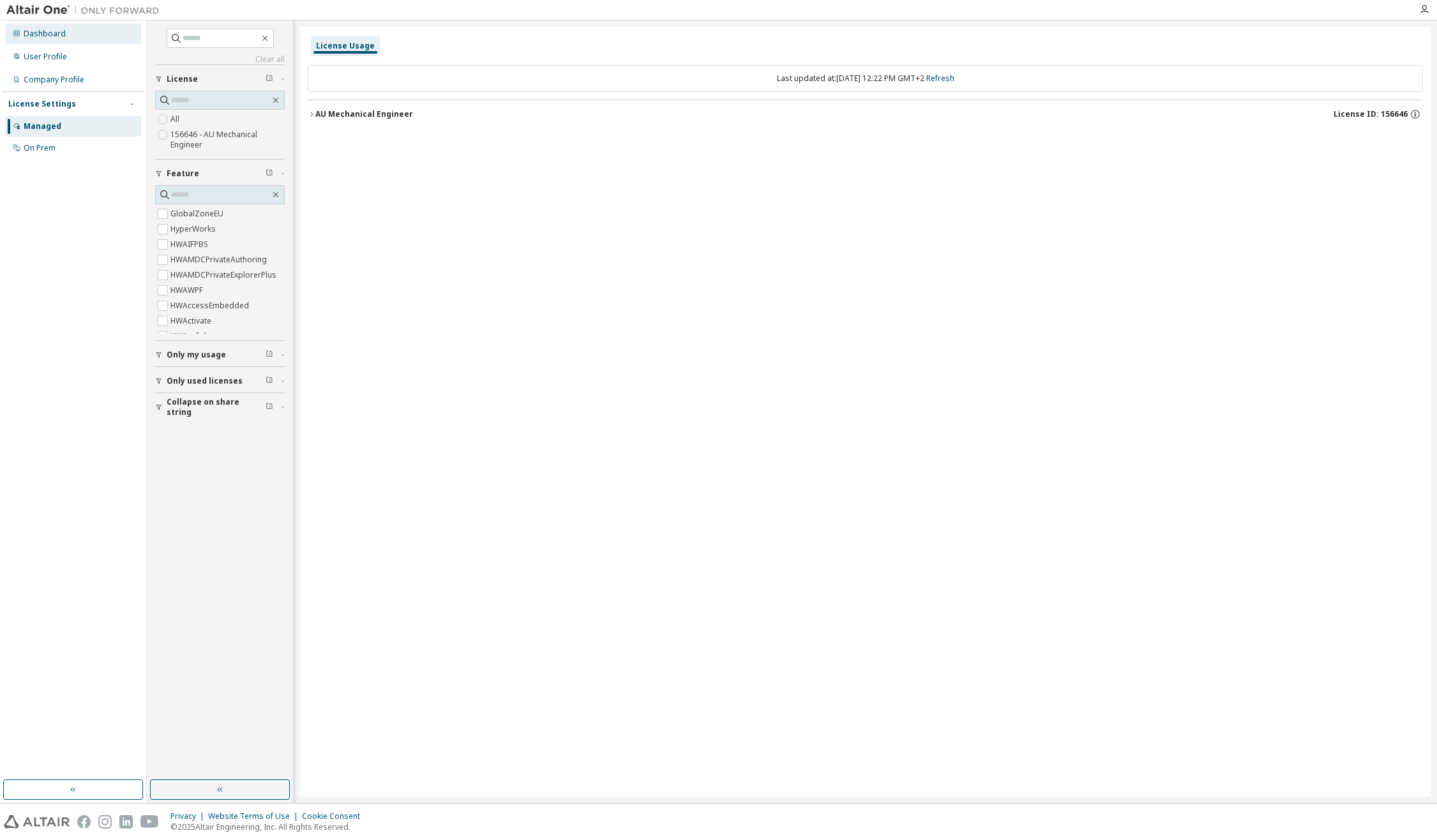
click at [54, 37] on div "Dashboard" at bounding box center [44, 34] width 42 height 10
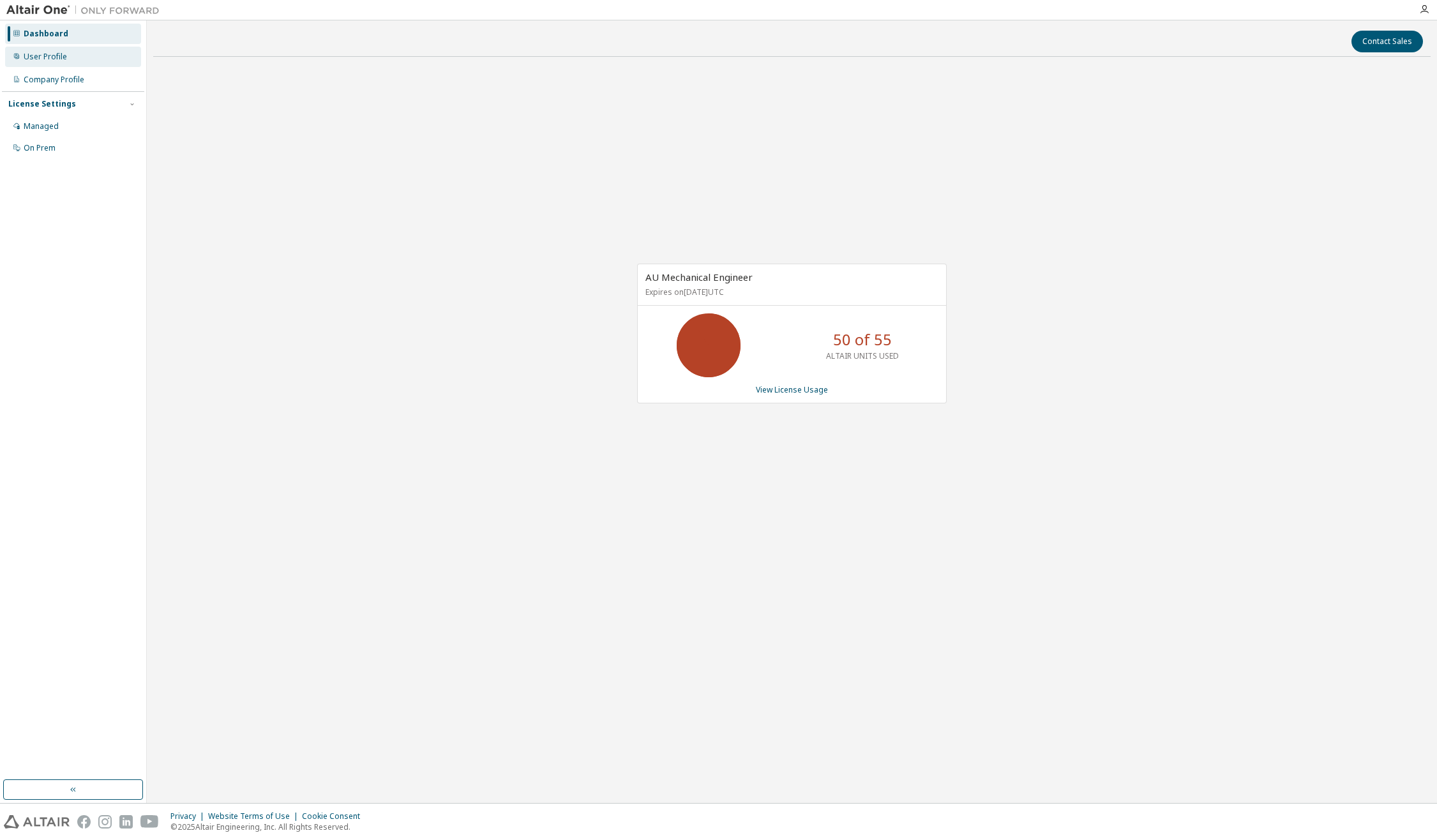
click at [64, 52] on div "User Profile" at bounding box center [45, 56] width 44 height 10
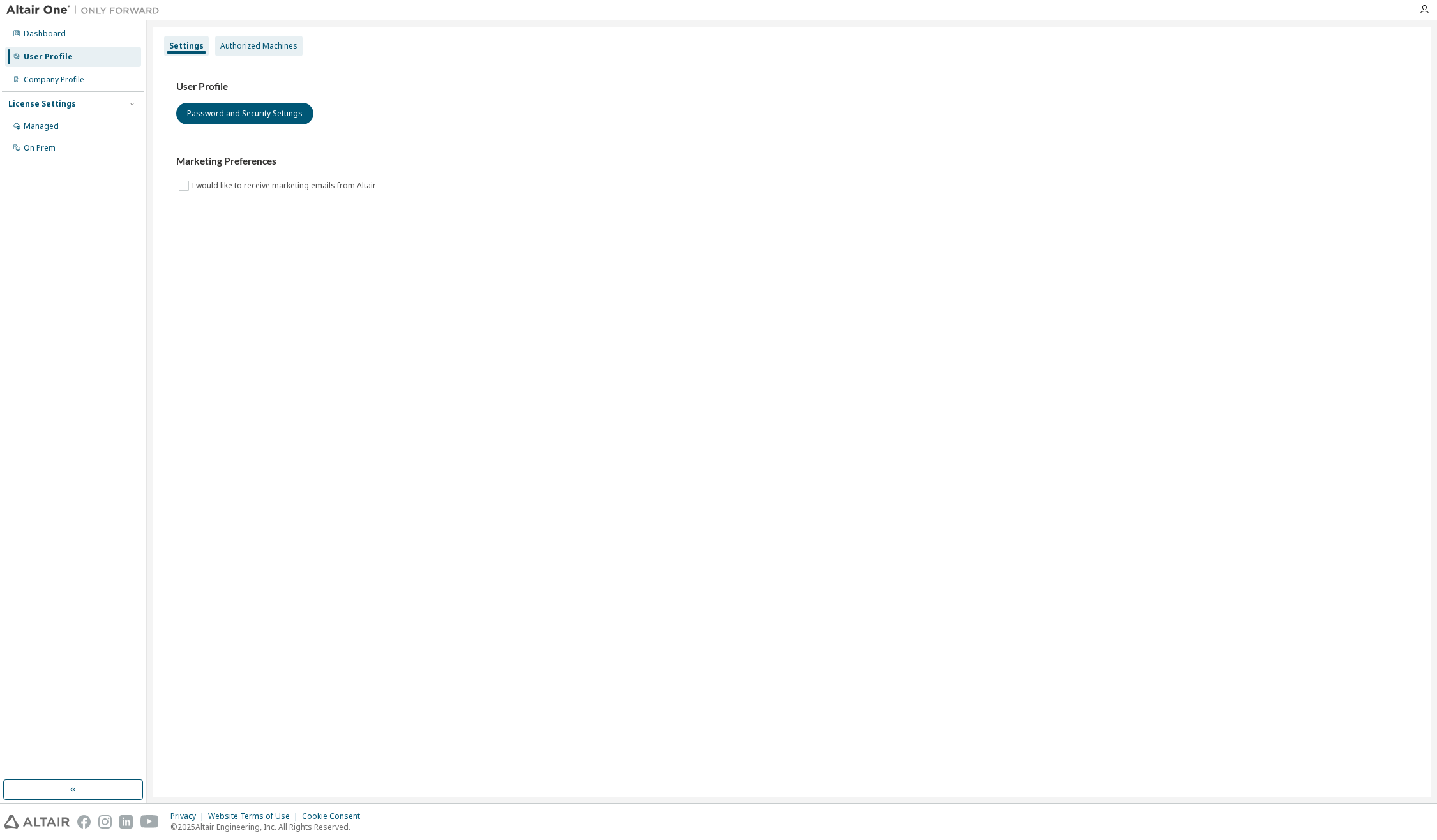
click at [253, 45] on div "Authorized Machines" at bounding box center [258, 46] width 77 height 10
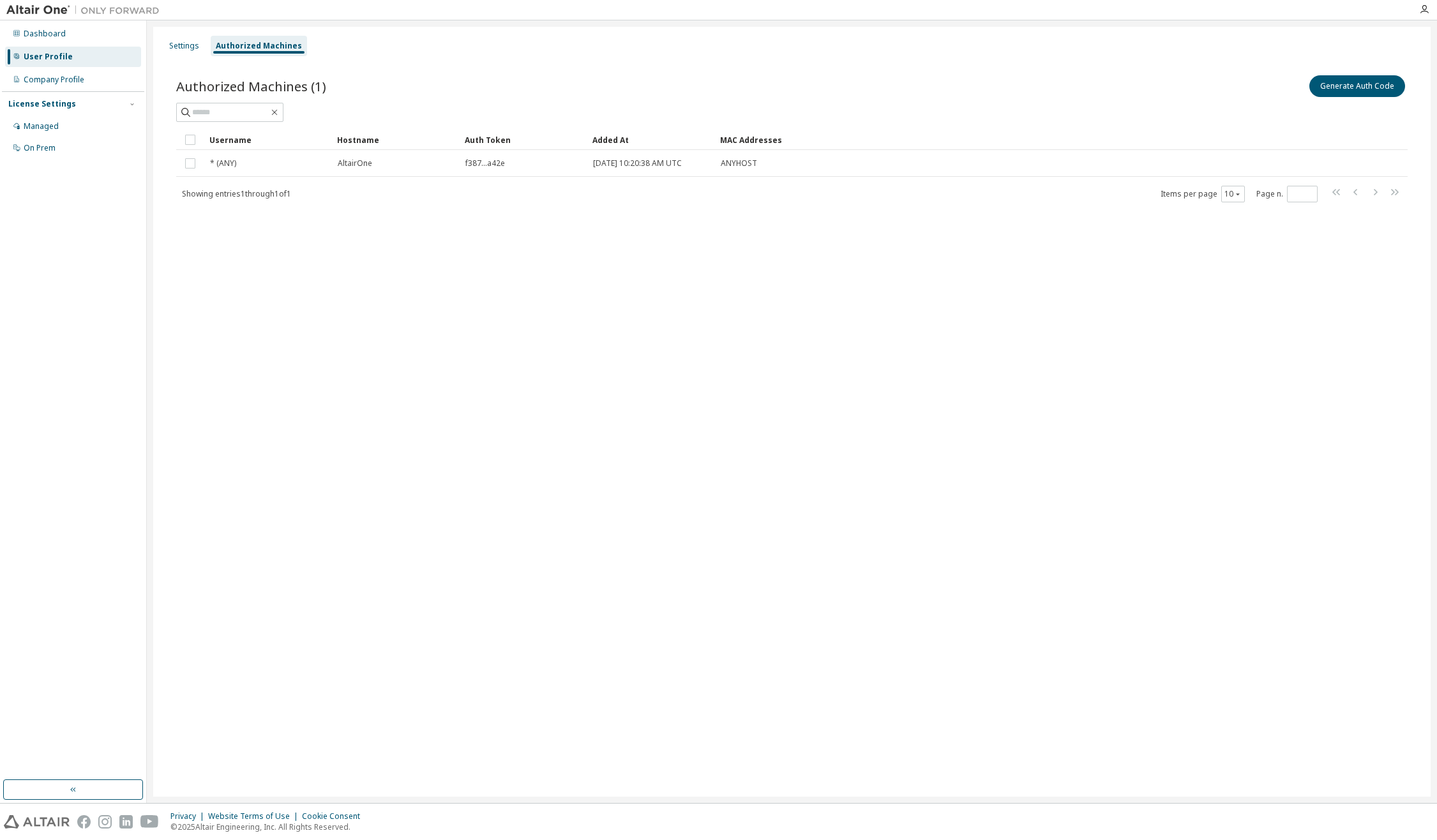
click at [698, 312] on div "Settings Authorized Machines Authorized Machines (1) Generate Auth Code Clear L…" at bounding box center [791, 411] width 1277 height 770
click at [781, 329] on div "Settings Authorized Machines Authorized Machines (1) Generate Auth Code Clear L…" at bounding box center [791, 411] width 1277 height 770
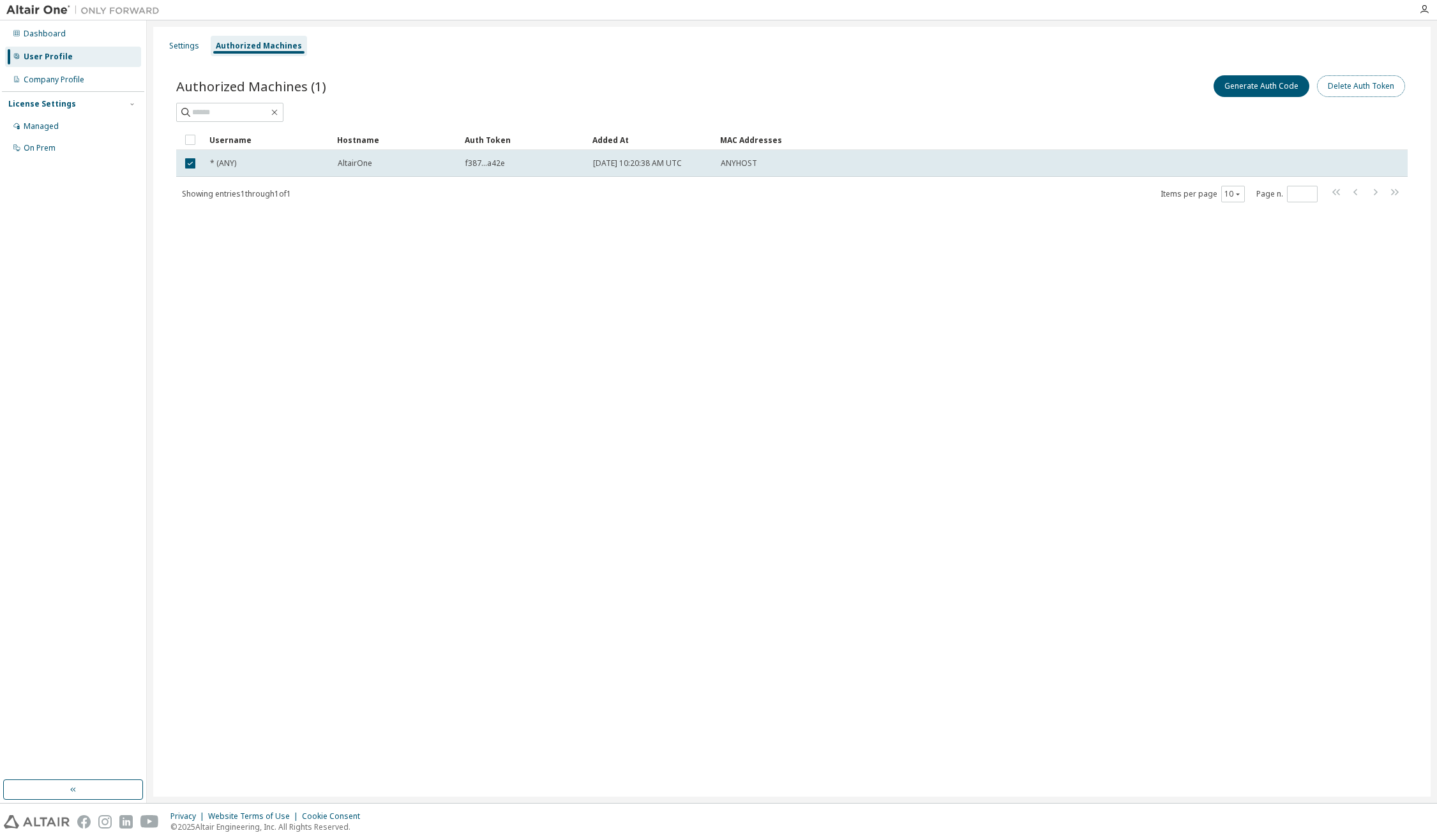
click at [1360, 82] on button "Delete Auth Token" at bounding box center [1361, 86] width 88 height 21
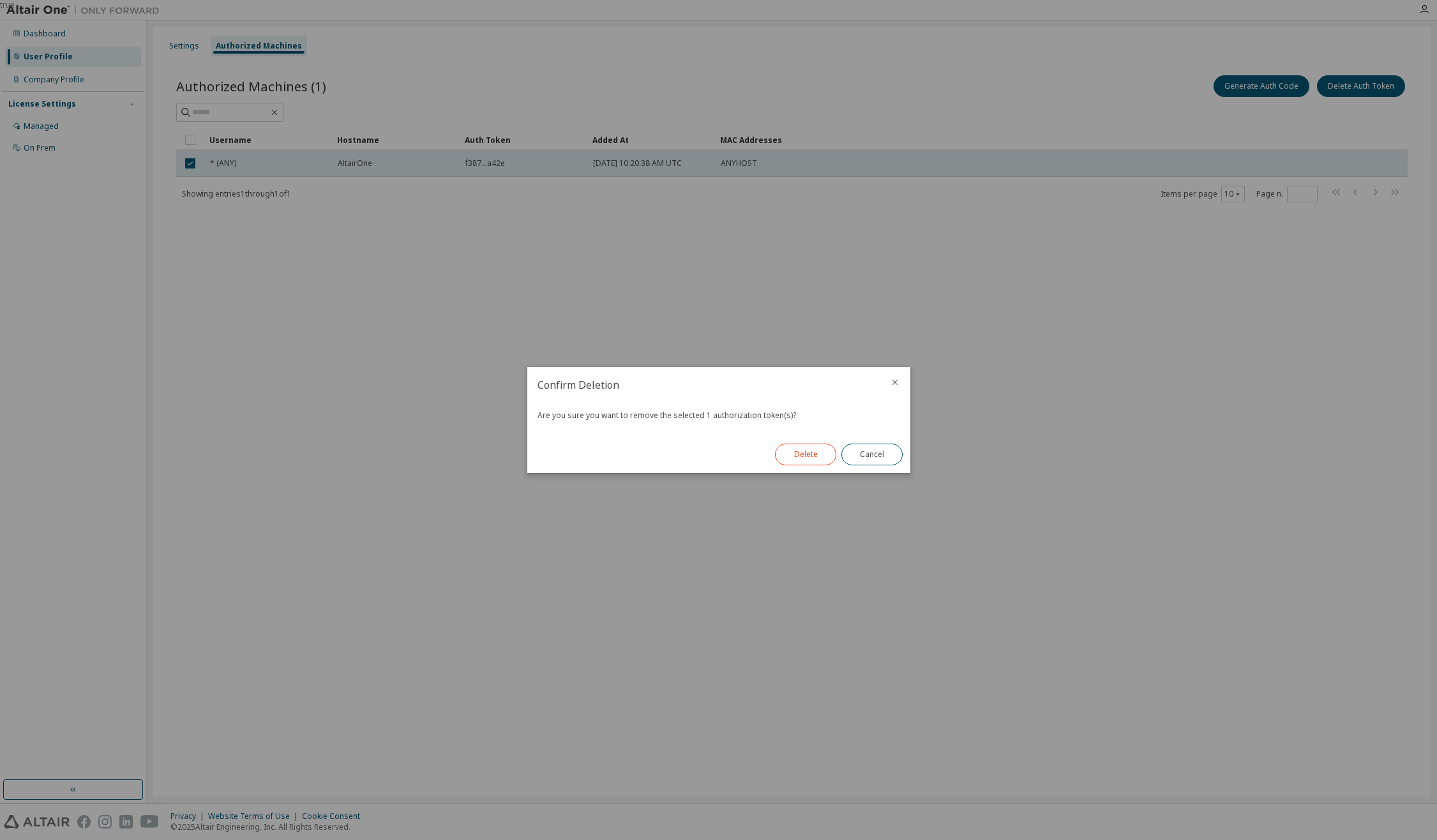
click at [815, 451] on button "Delete" at bounding box center [806, 454] width 62 height 21
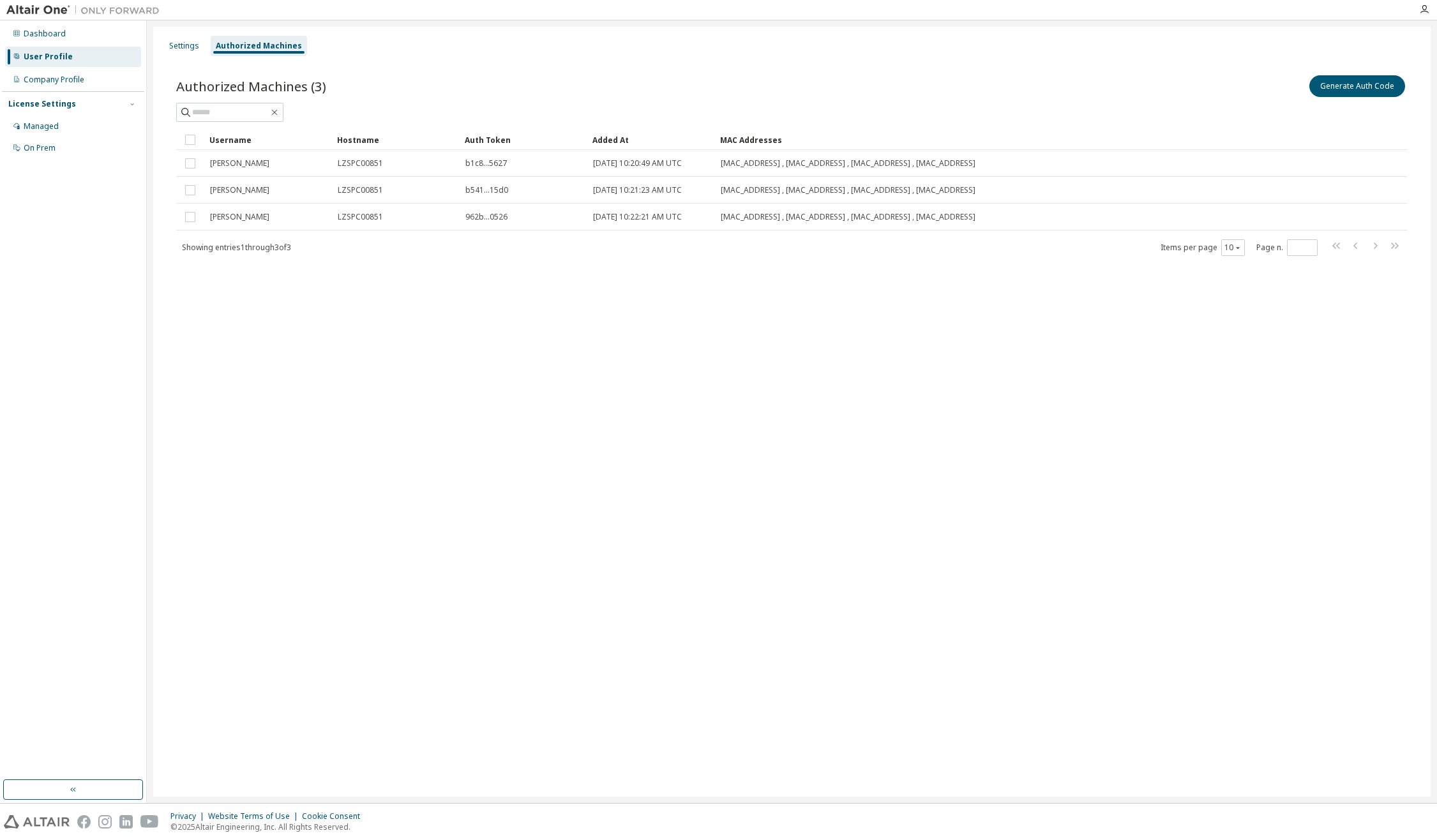
drag, startPoint x: 835, startPoint y: 424, endPoint x: 1025, endPoint y: 464, distance: 194.2
click at [842, 424] on div "Settings Authorized Machines Authorized Machines (3) Generate Auth Code Clear L…" at bounding box center [791, 411] width 1277 height 770
drag, startPoint x: 361, startPoint y: 445, endPoint x: 318, endPoint y: 502, distance: 71.4
click at [361, 445] on div "Settings Authorized Machines Authorized Machines (3) Generate Auth Code Clear L…" at bounding box center [791, 411] width 1277 height 770
click at [544, 556] on div "Settings Authorized Machines Authorized Machines (3) Generate Auth Code Clear L…" at bounding box center [791, 411] width 1277 height 770
